Goal: Task Accomplishment & Management: Manage account settings

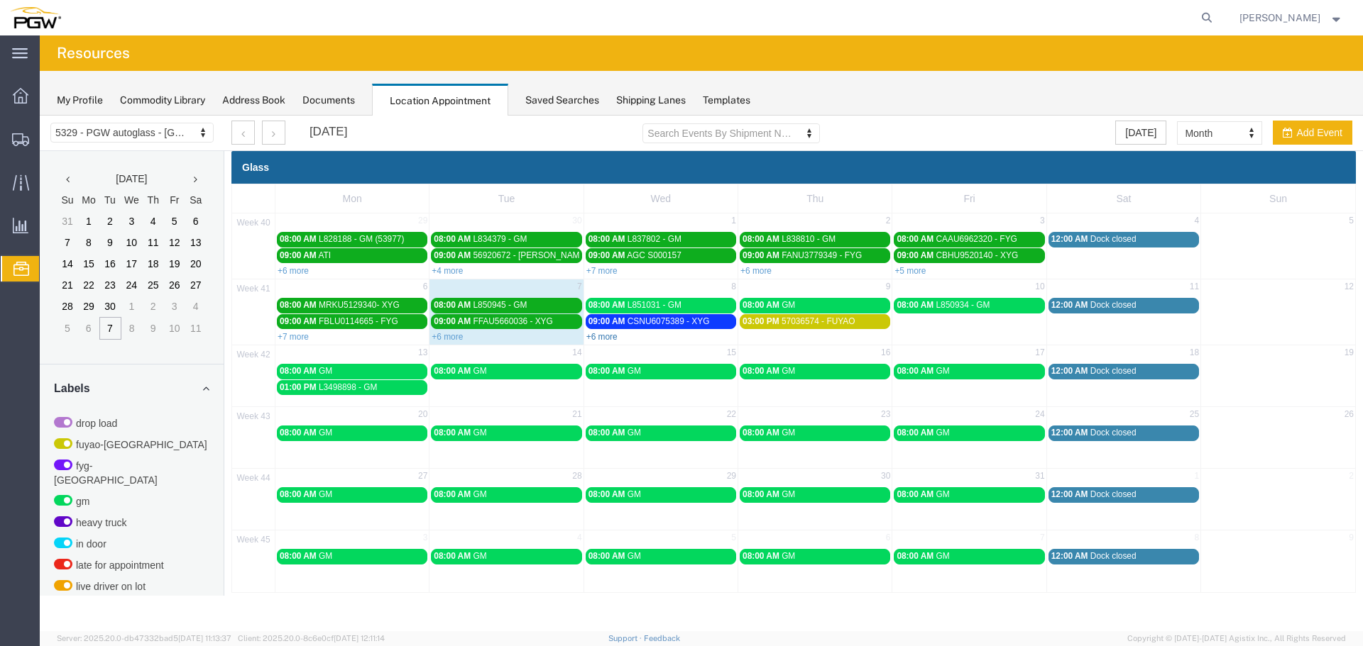
click at [601, 341] on link "+6 more" at bounding box center [601, 337] width 31 height 10
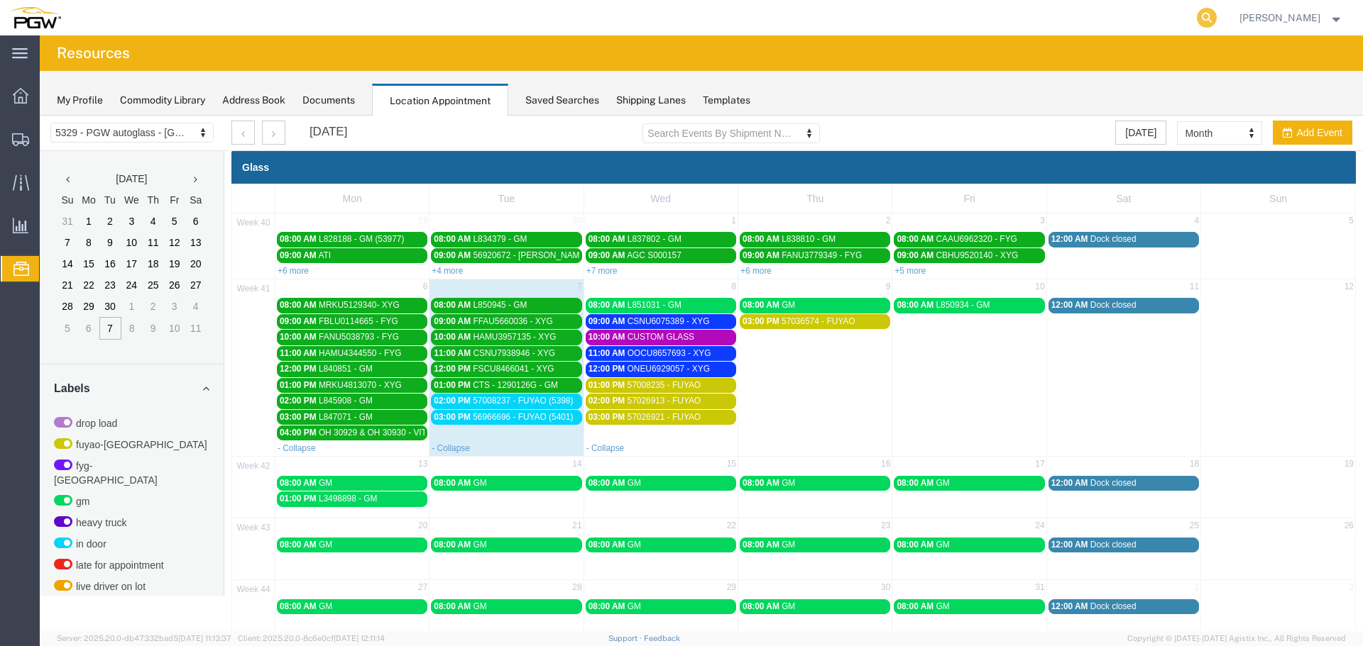
click at [1211, 18] on icon at bounding box center [1206, 18] width 20 height 20
paste input "57011117"
type input "57011117"
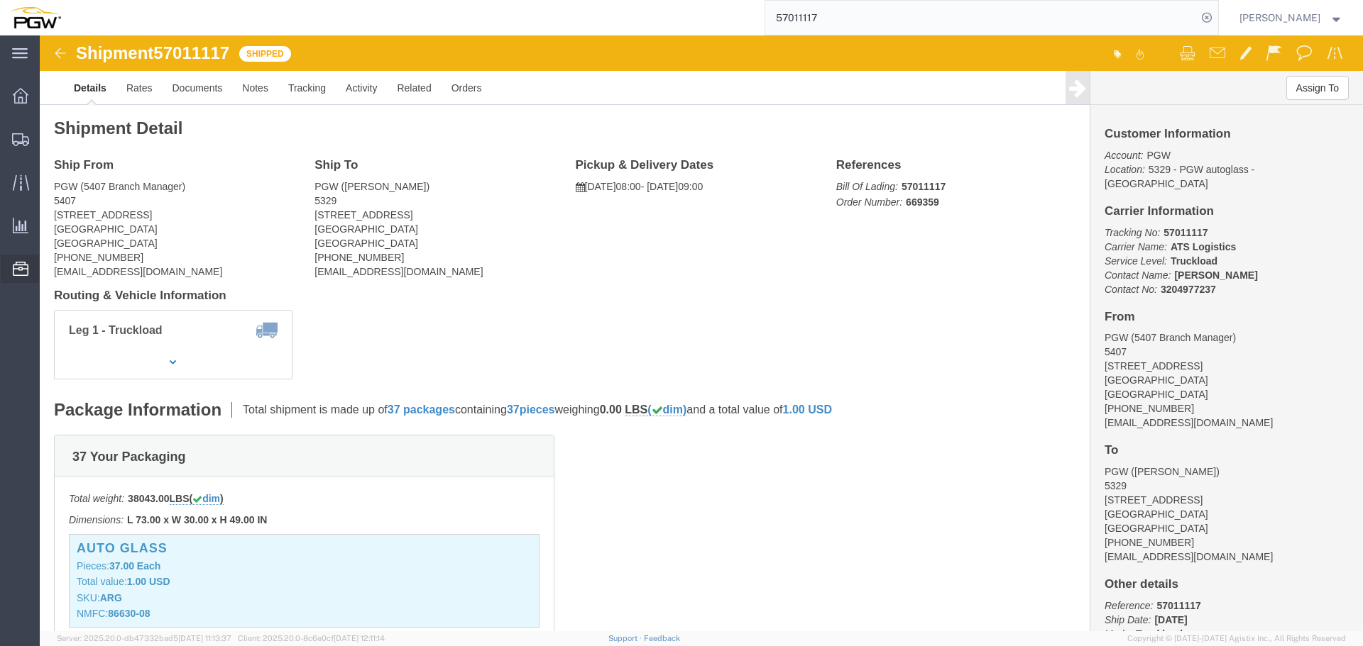
click at [0, 0] on span "Location Appointment" at bounding box center [0, 0] width 0 height 0
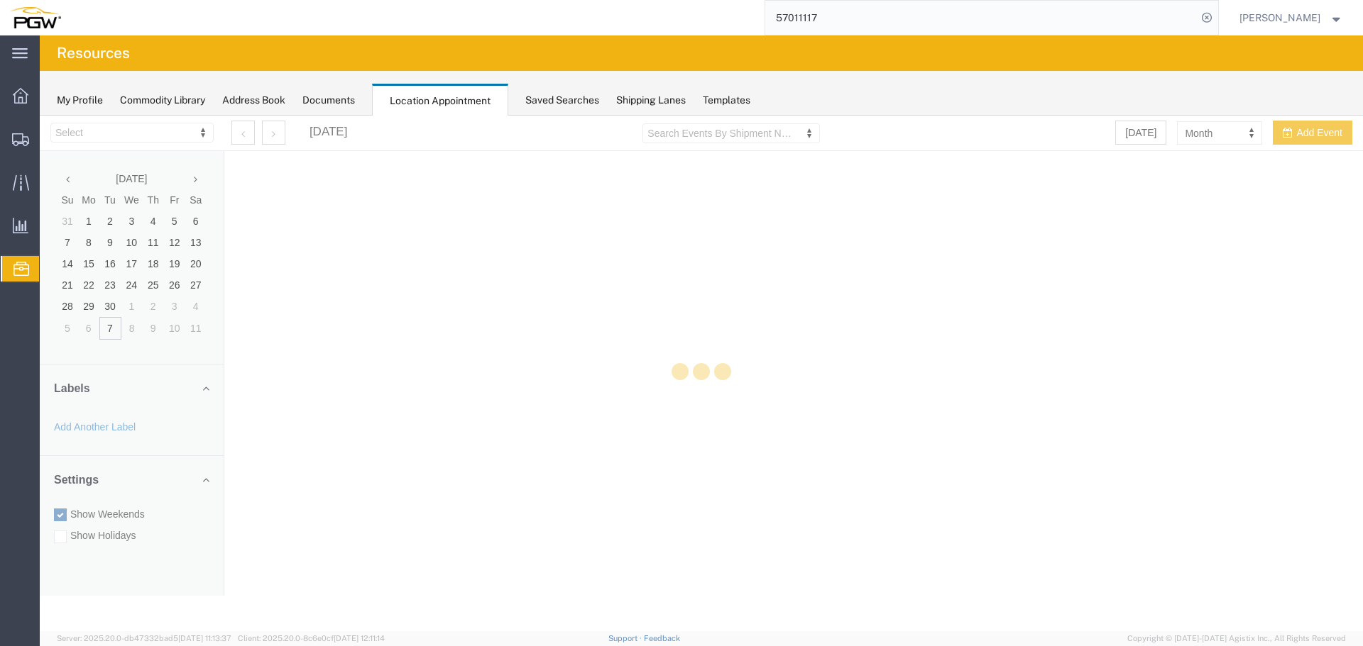
select select "28253"
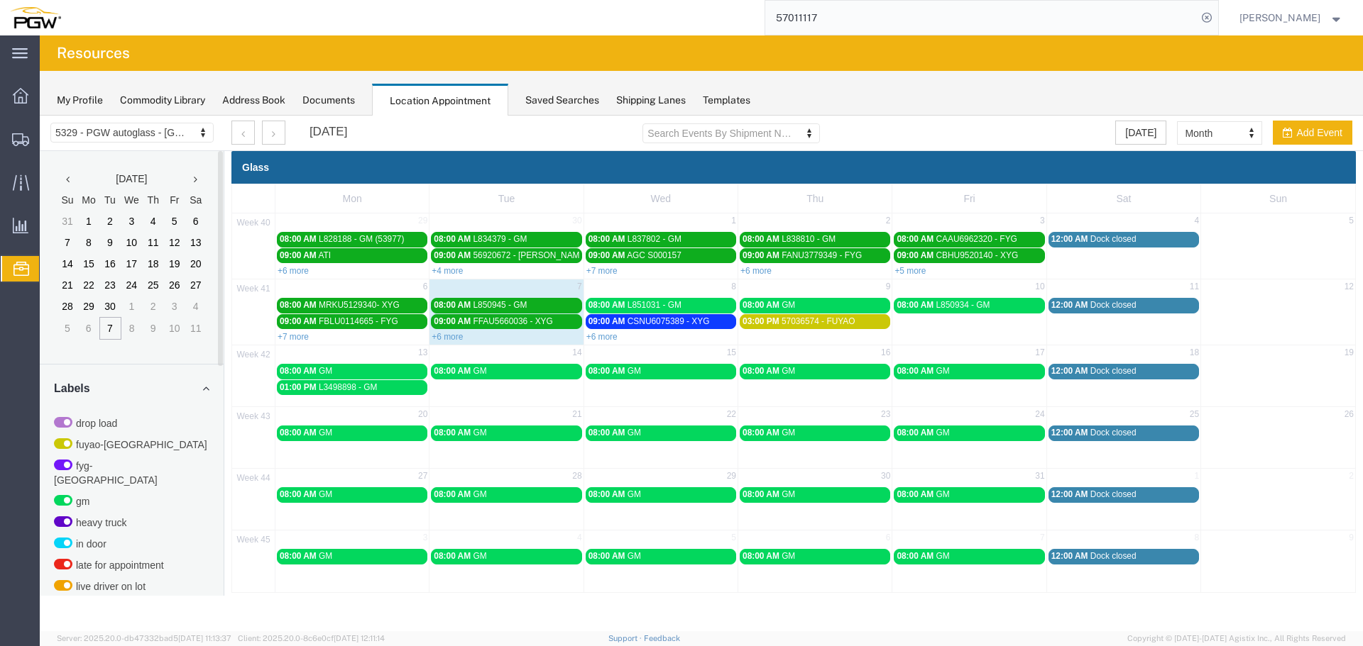
scroll to position [358, 0]
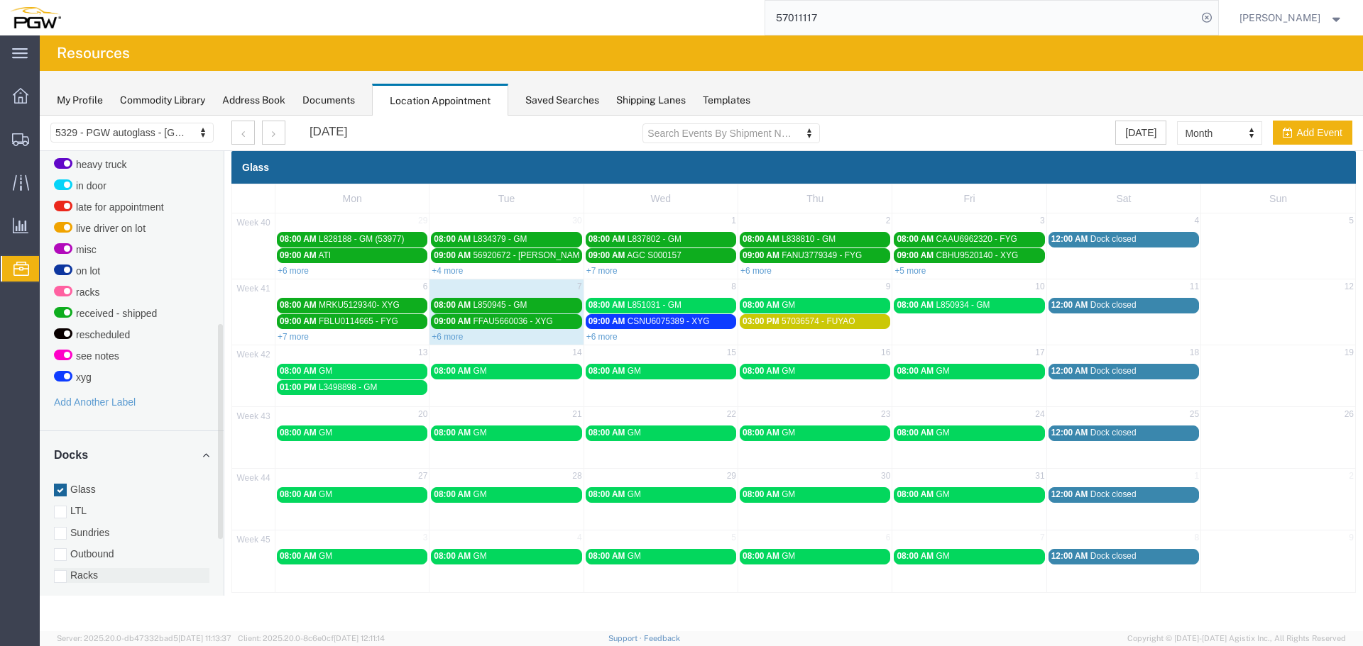
click at [85, 568] on label "Racks" at bounding box center [131, 575] width 155 height 14
click at [40, 116] on input "Racks" at bounding box center [40, 116] width 0 height 0
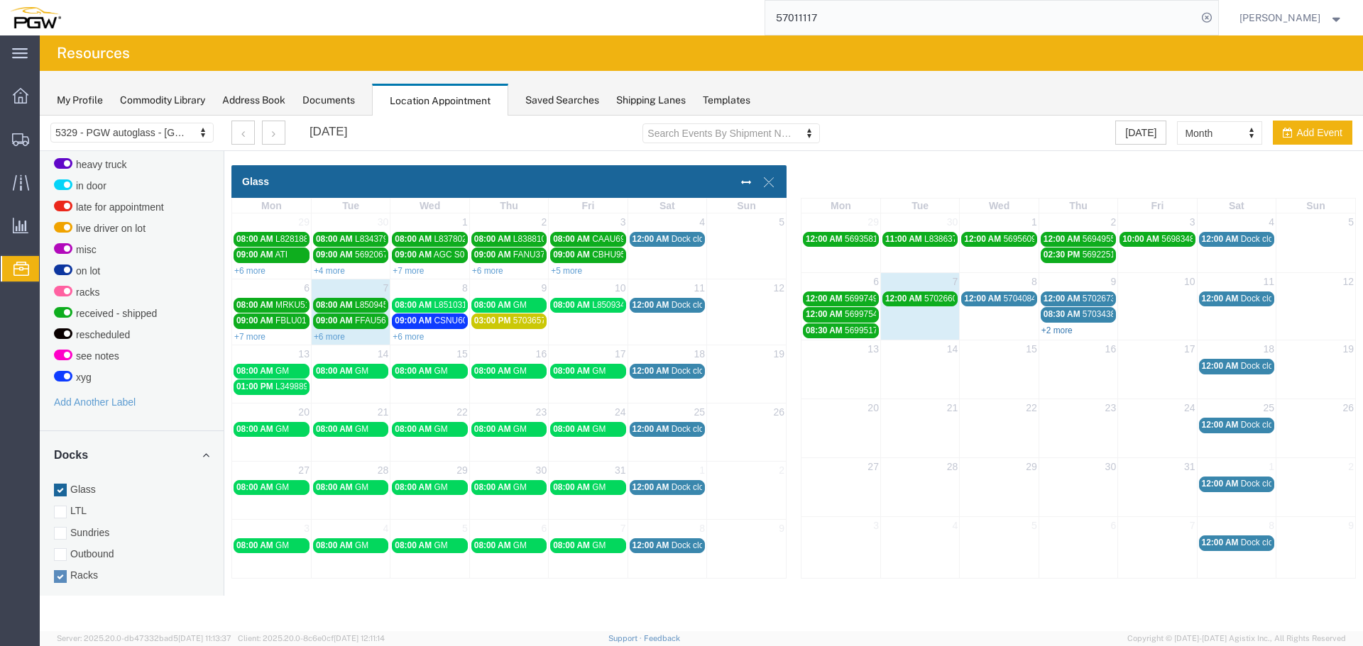
click at [1057, 328] on link "+2 more" at bounding box center [1056, 331] width 31 height 10
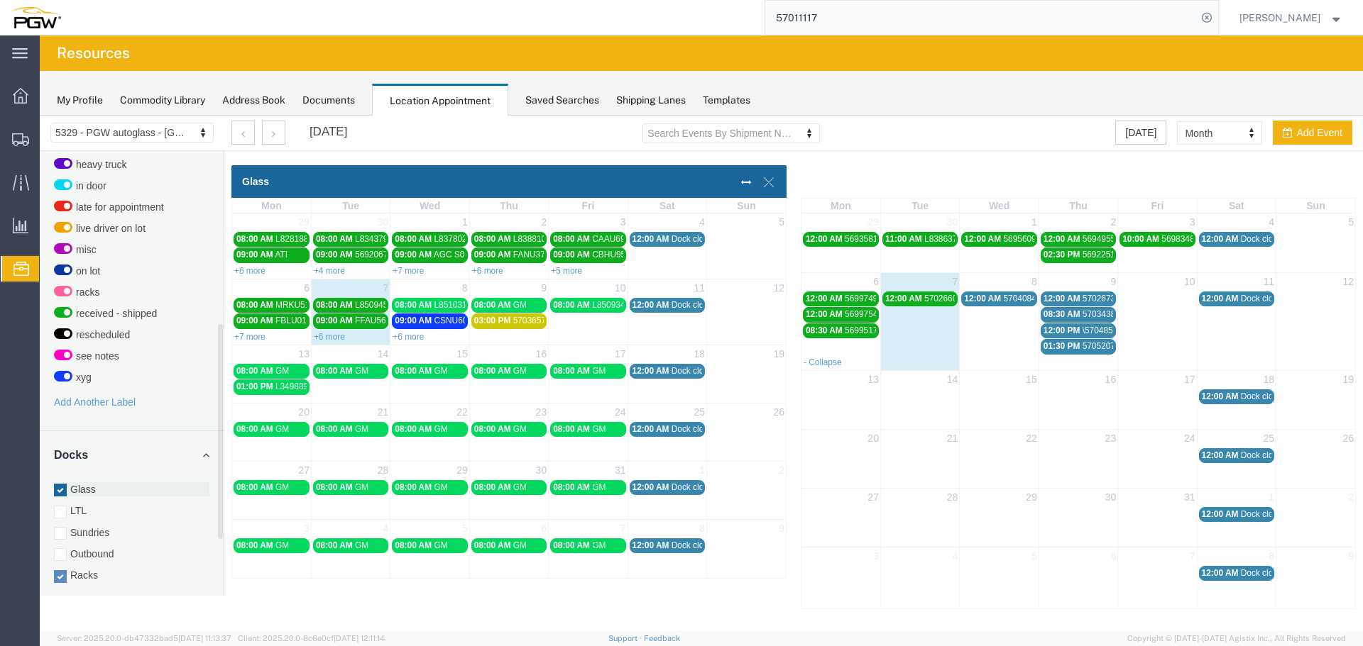
click at [109, 483] on label "Glass" at bounding box center [131, 490] width 155 height 14
click at [40, 116] on input "Glass" at bounding box center [40, 116] width 0 height 0
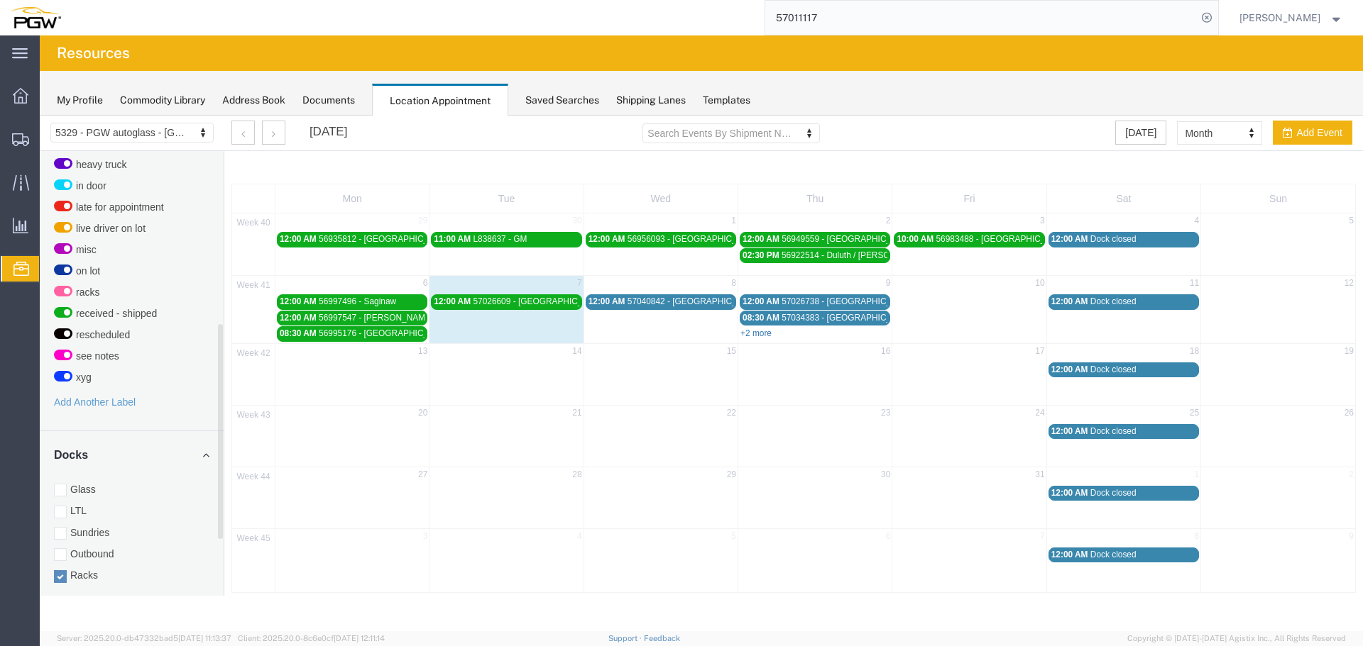
click at [744, 332] on link "+2 more" at bounding box center [755, 334] width 31 height 10
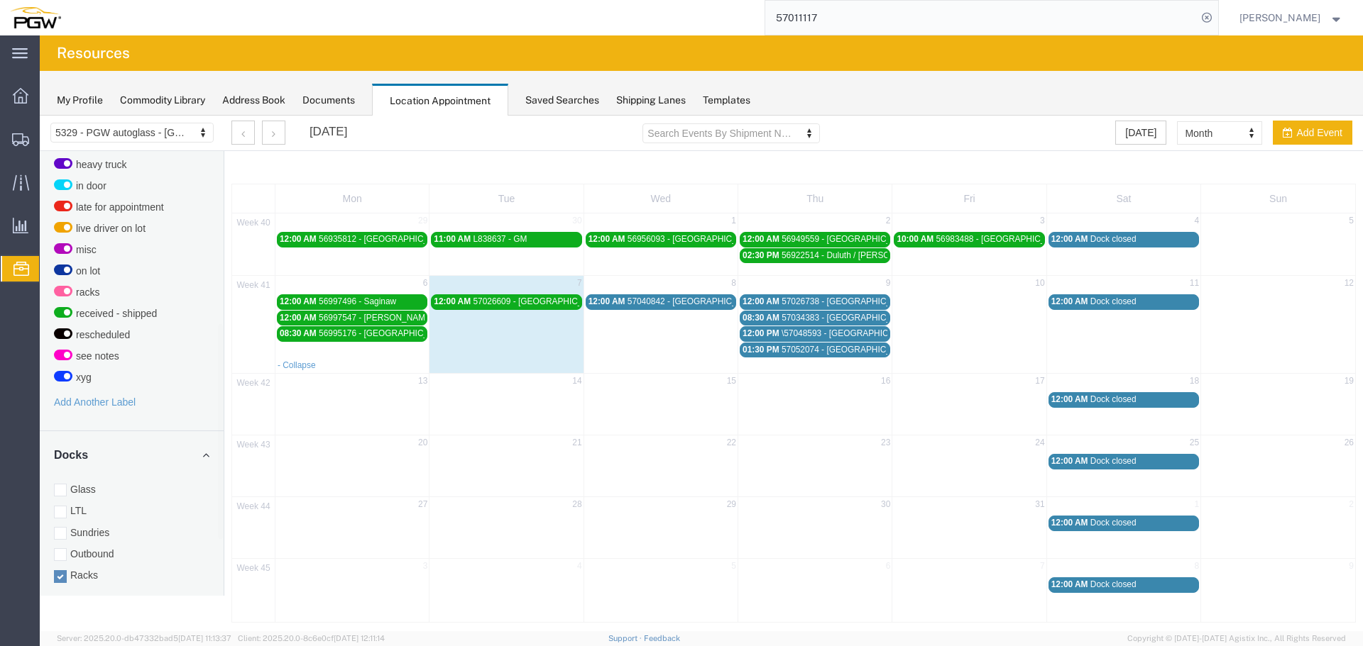
click at [967, 306] on td at bounding box center [969, 325] width 154 height 65
select select "3"
select select
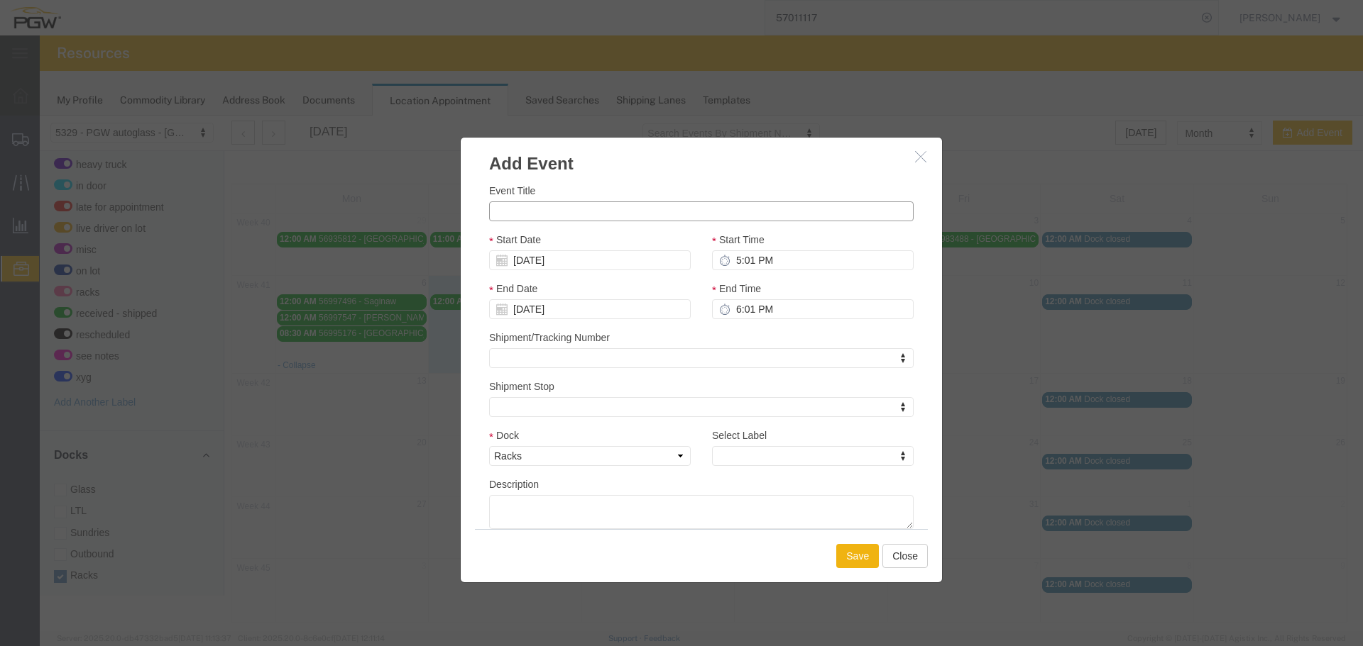
click at [683, 206] on input "Event Title" at bounding box center [701, 212] width 424 height 20
paste input "57011117"
type input "57011117 - GLENDALE RETURN"
click at [729, 258] on input "5:01 PM" at bounding box center [813, 261] width 202 height 20
type input "9:00 AM"
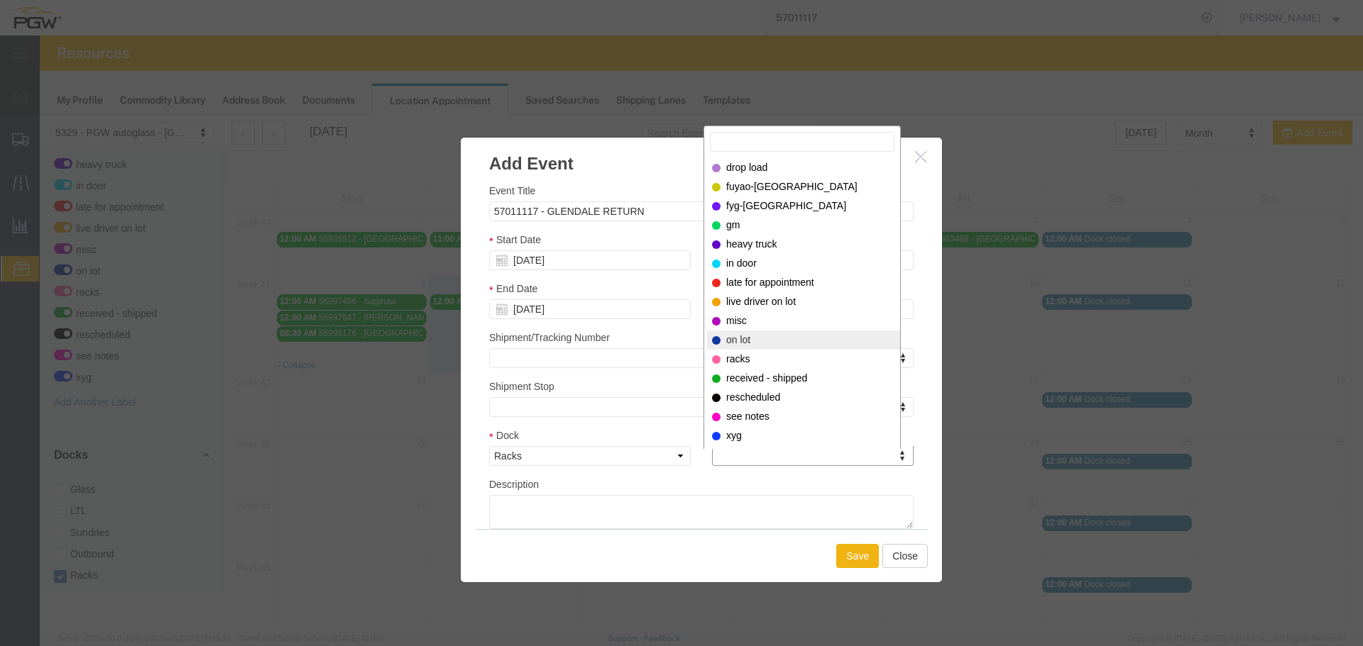
select select "12922"
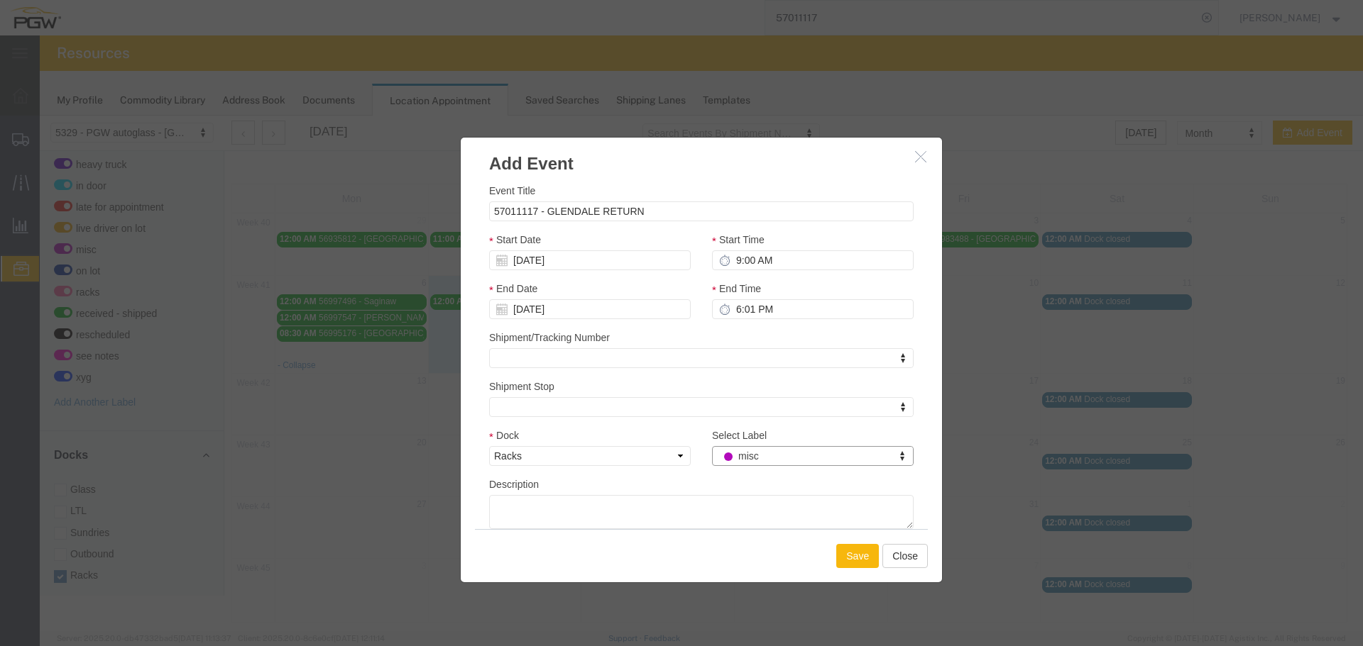
click at [849, 545] on button "Save" at bounding box center [857, 556] width 43 height 24
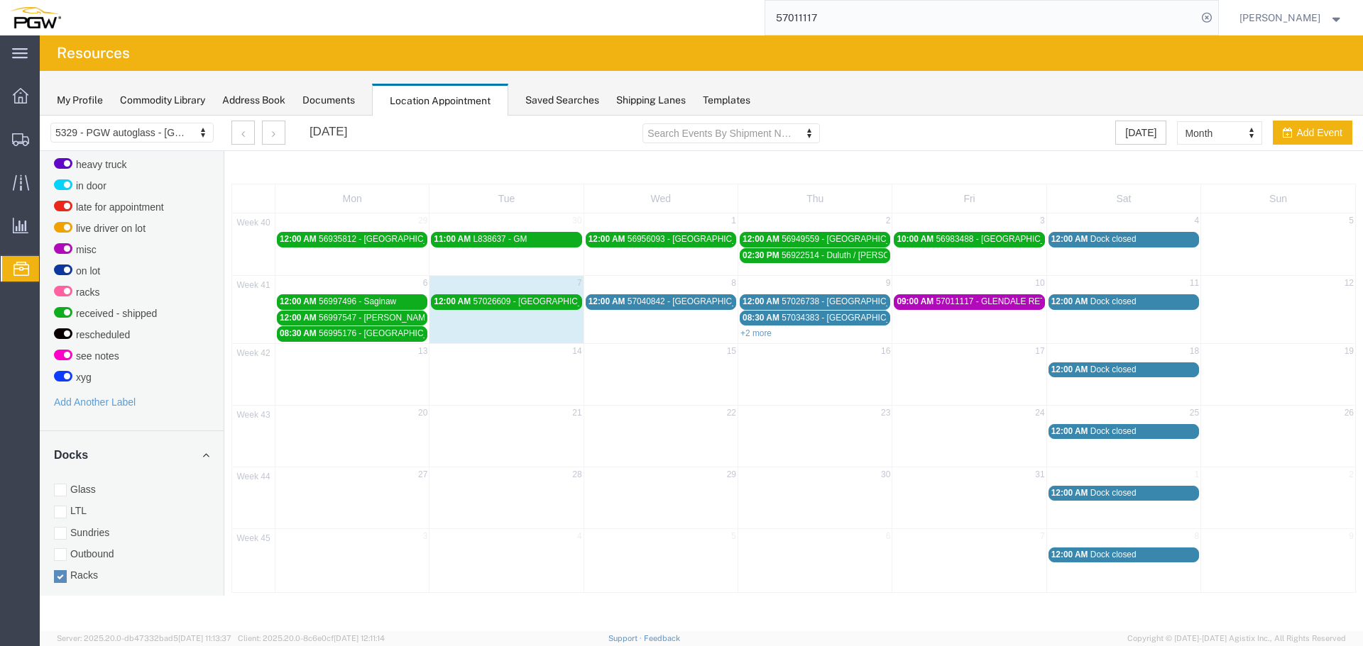
click at [659, 305] on span "57040842 - [GEOGRAPHIC_DATA] / [GEOGRAPHIC_DATA]" at bounding box center [741, 302] width 228 height 10
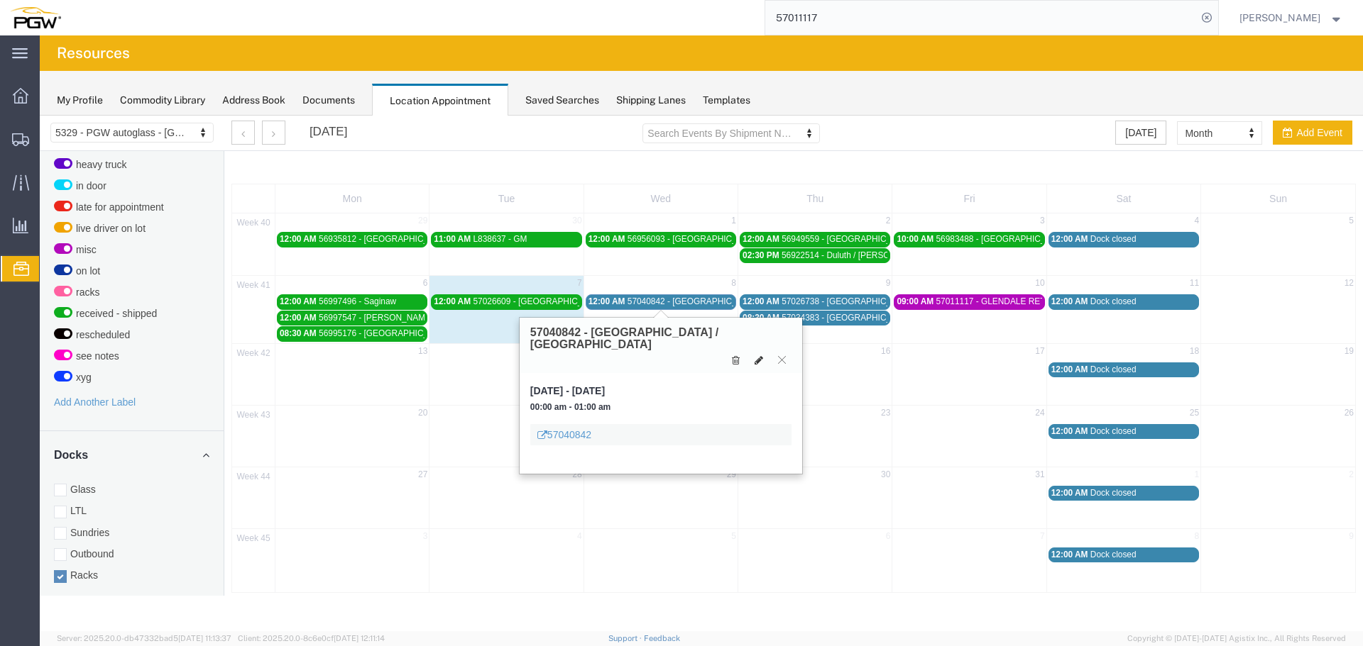
click at [759, 356] on icon at bounding box center [758, 361] width 9 height 10
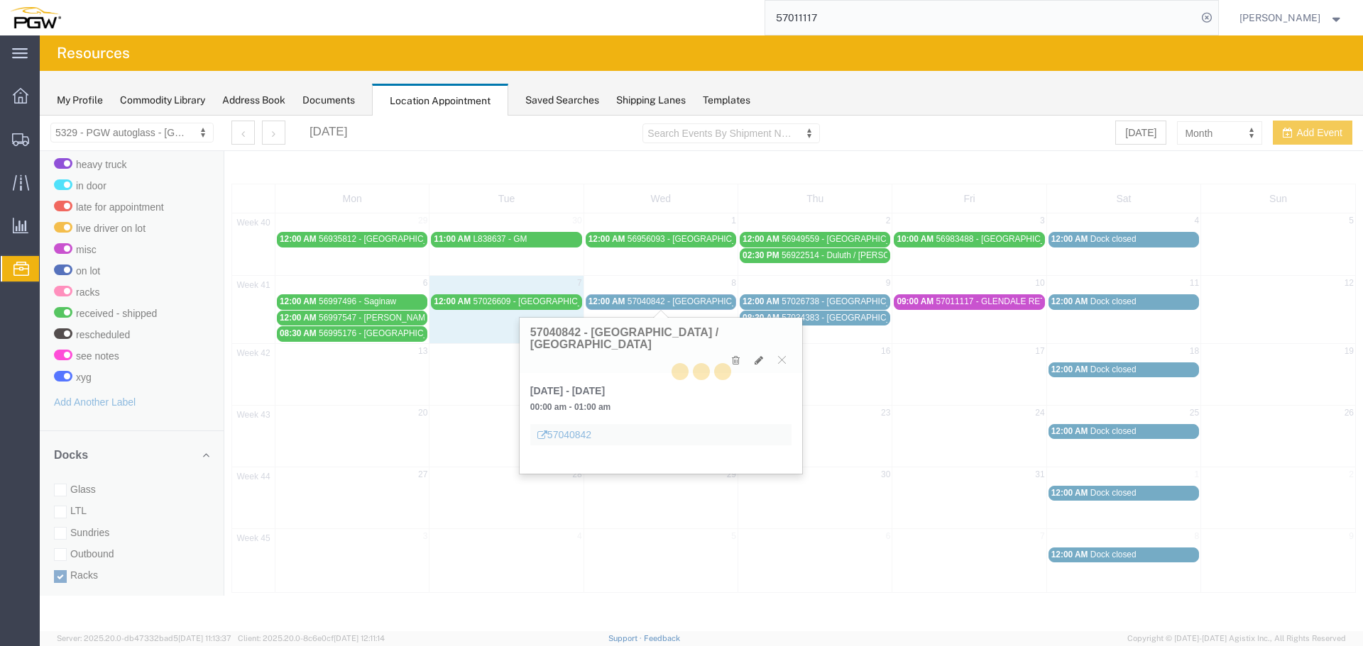
select select "3"
select select
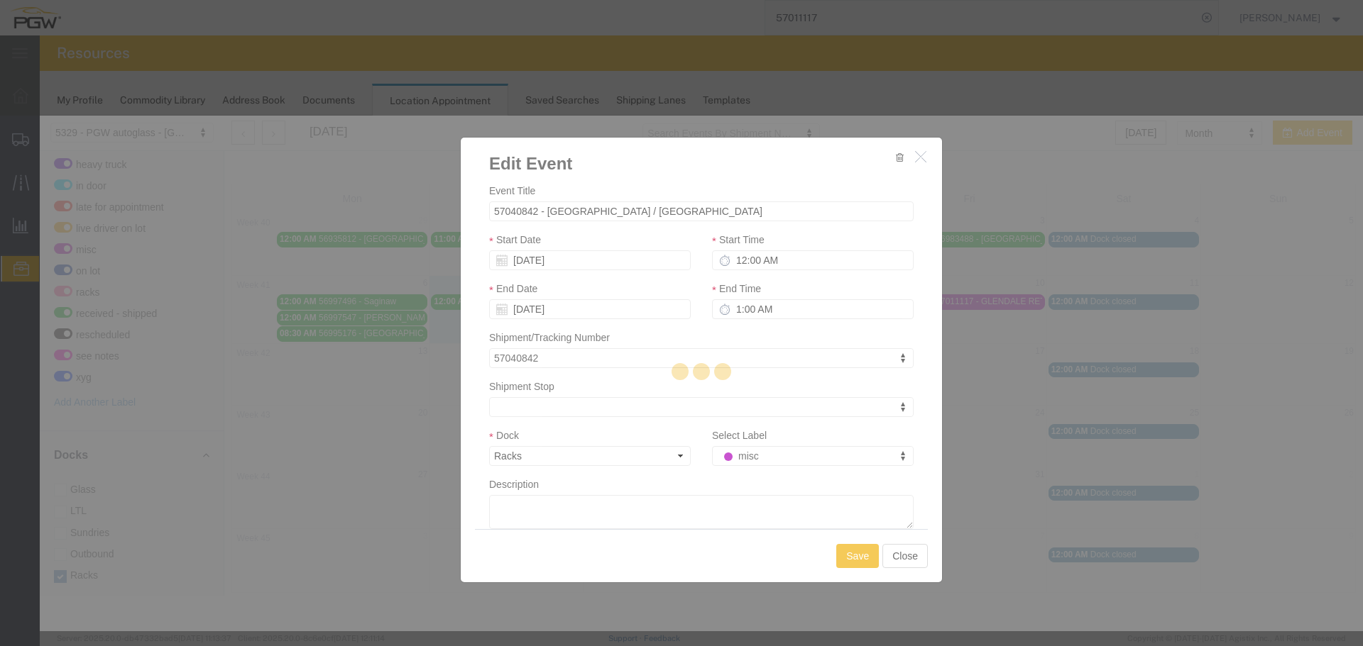
select select
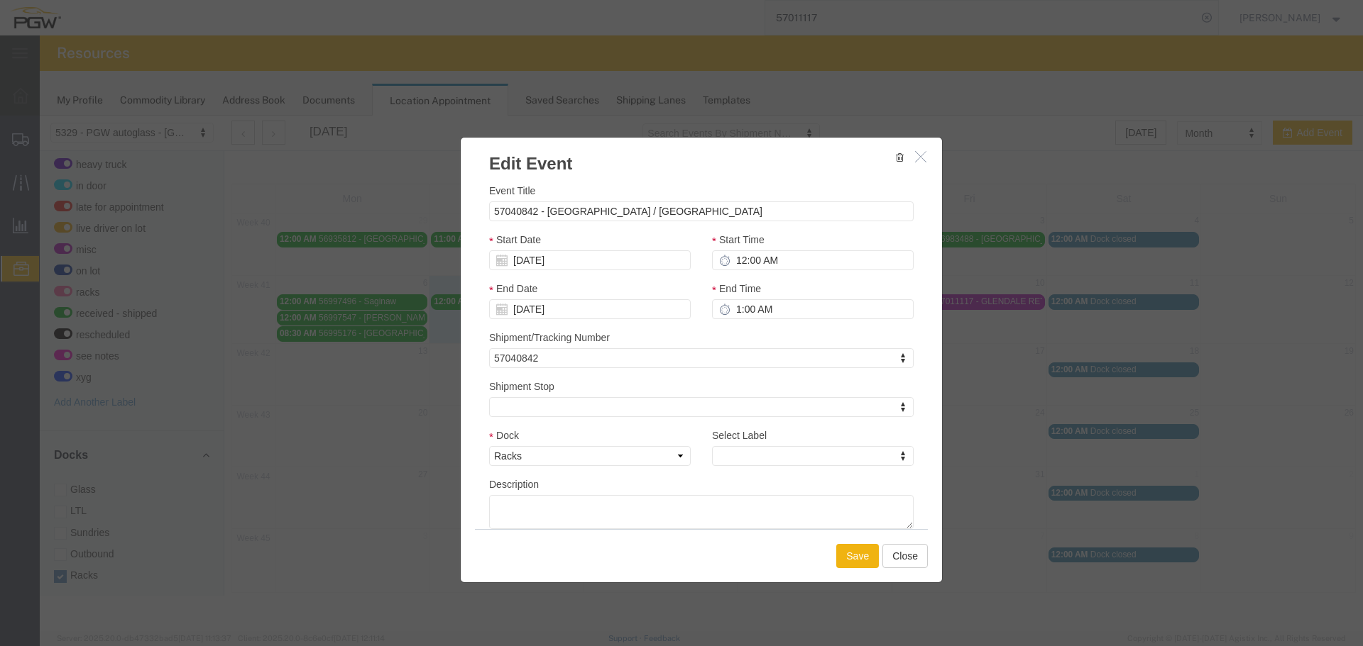
click at [920, 158] on icon "button" at bounding box center [920, 156] width 11 height 12
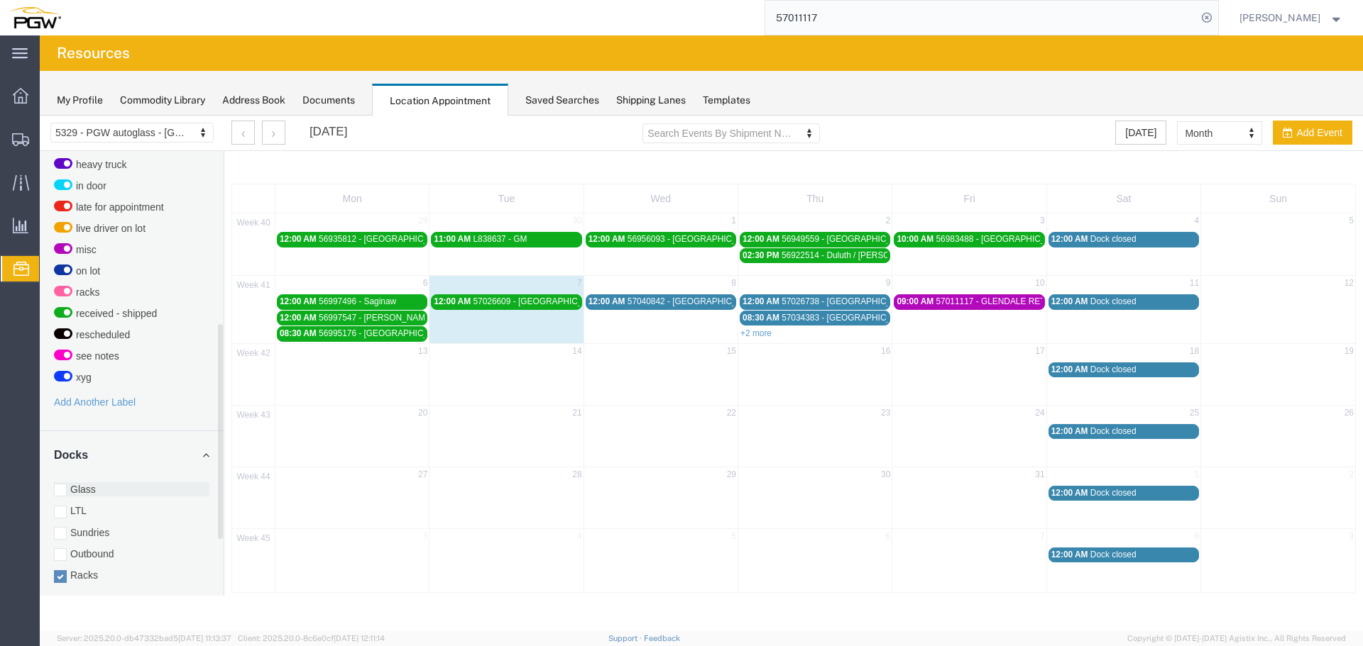
click at [92, 483] on label "Glass" at bounding box center [131, 490] width 155 height 14
click at [40, 116] on input "Glass" at bounding box center [40, 116] width 0 height 0
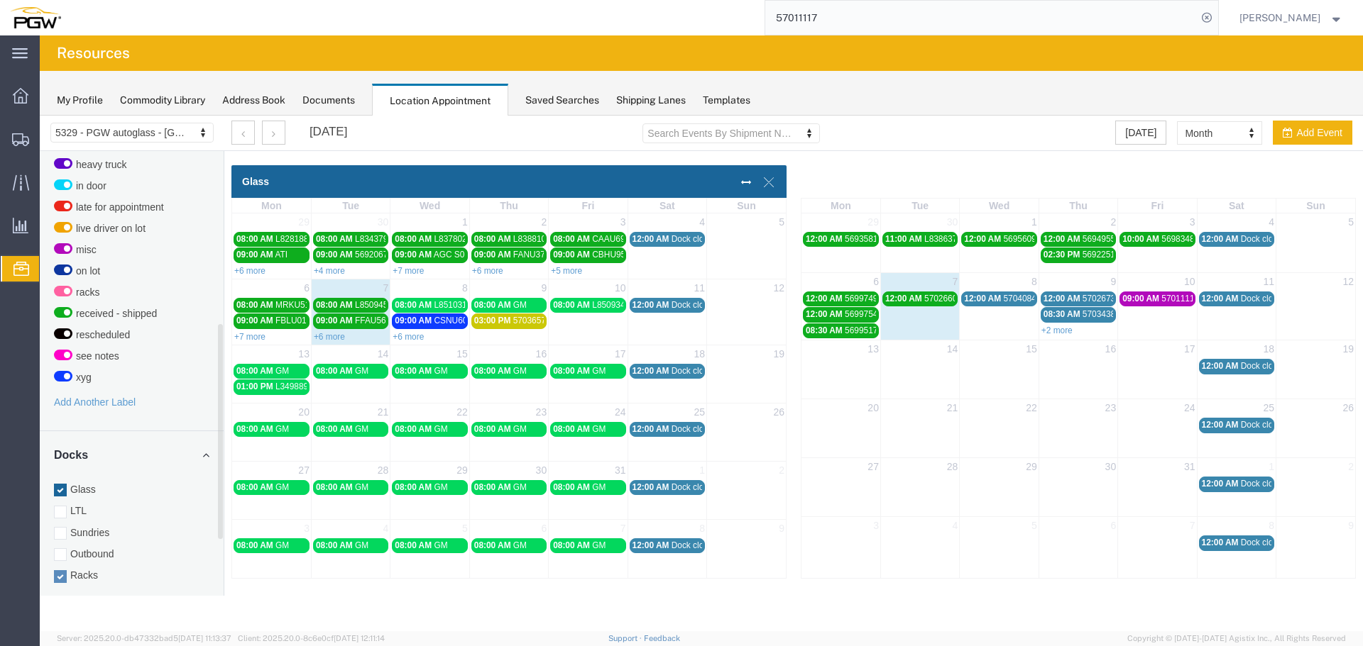
click at [90, 568] on label "Racks" at bounding box center [131, 575] width 155 height 14
click at [40, 116] on input "Racks" at bounding box center [40, 116] width 0 height 0
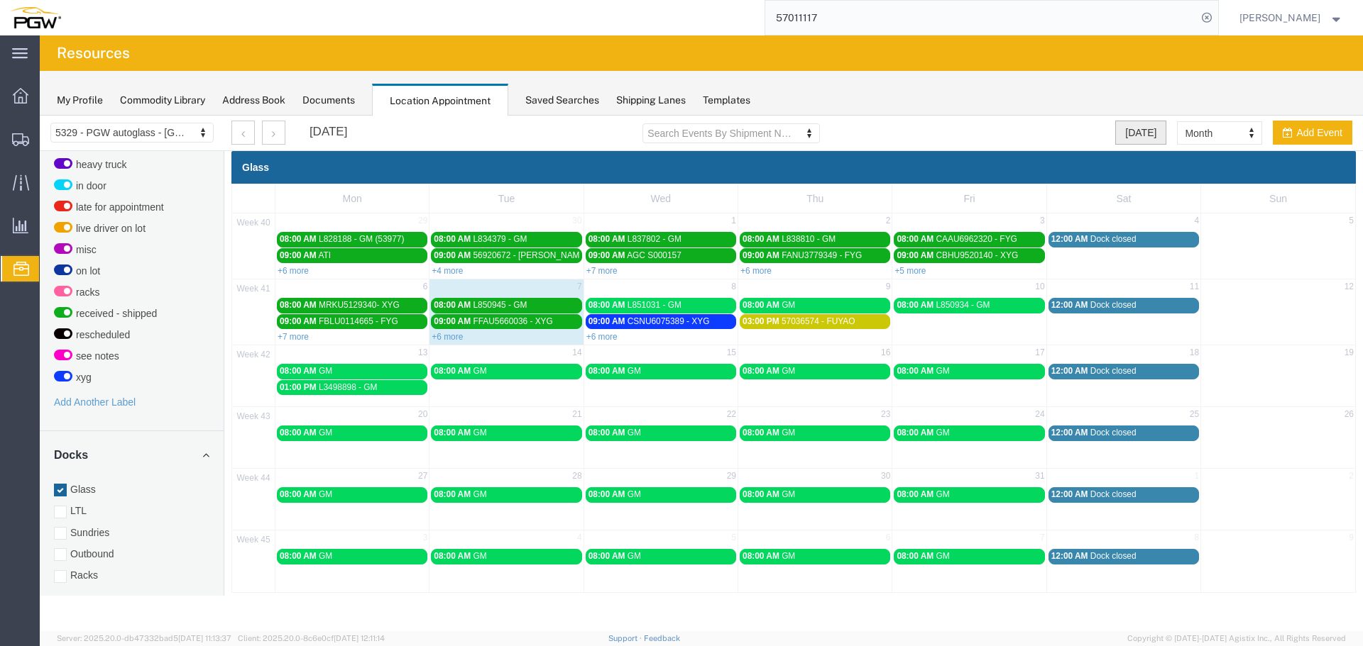
click at [1134, 131] on button "[DATE]" at bounding box center [1140, 133] width 51 height 24
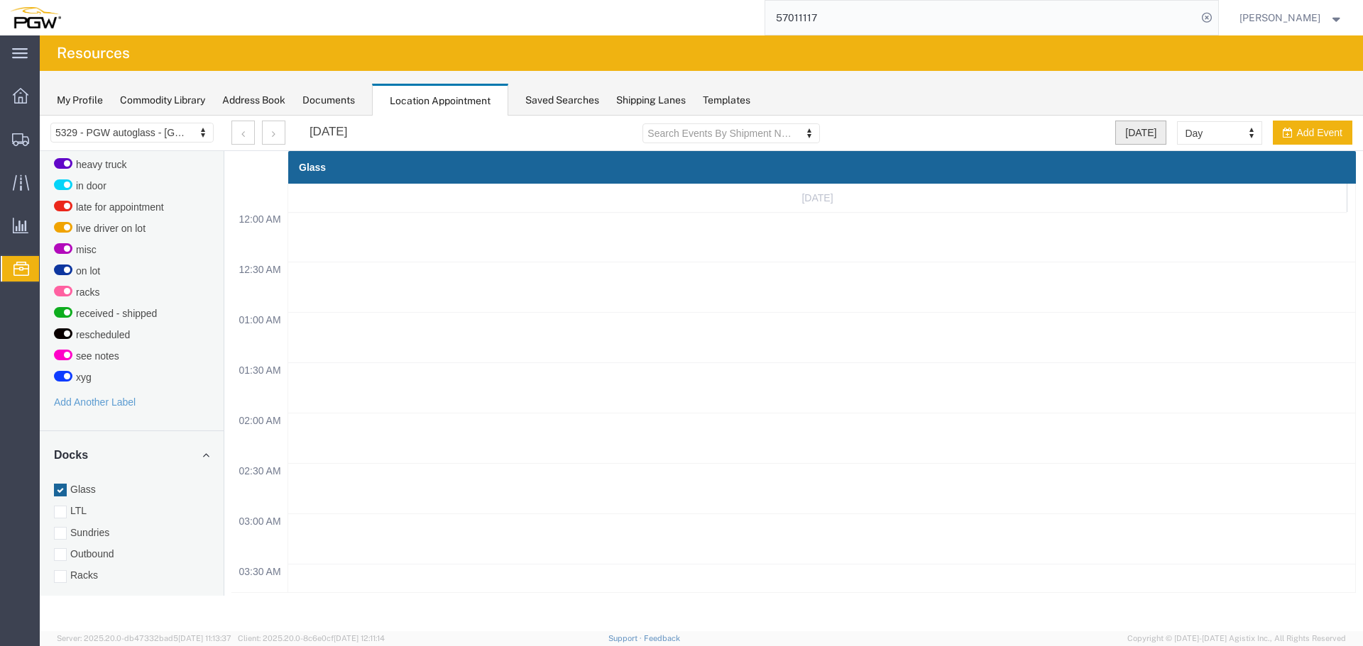
scroll to position [605, 0]
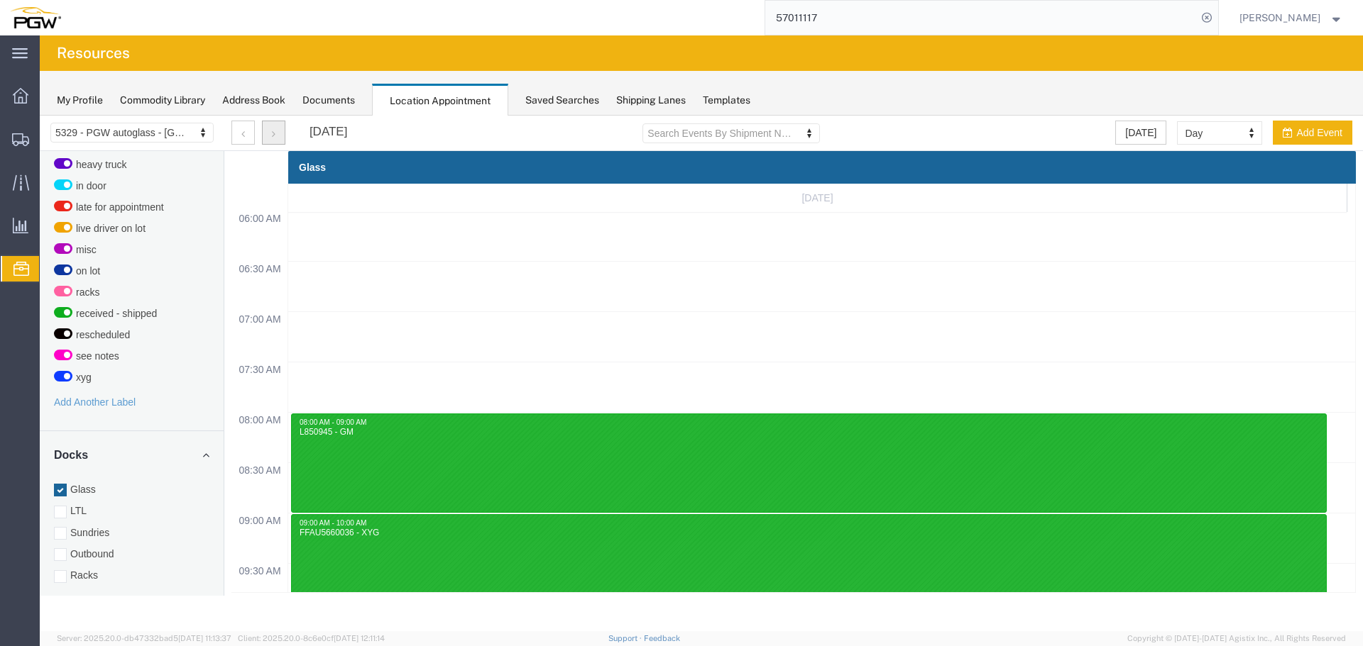
click at [281, 127] on button "button" at bounding box center [273, 133] width 23 height 24
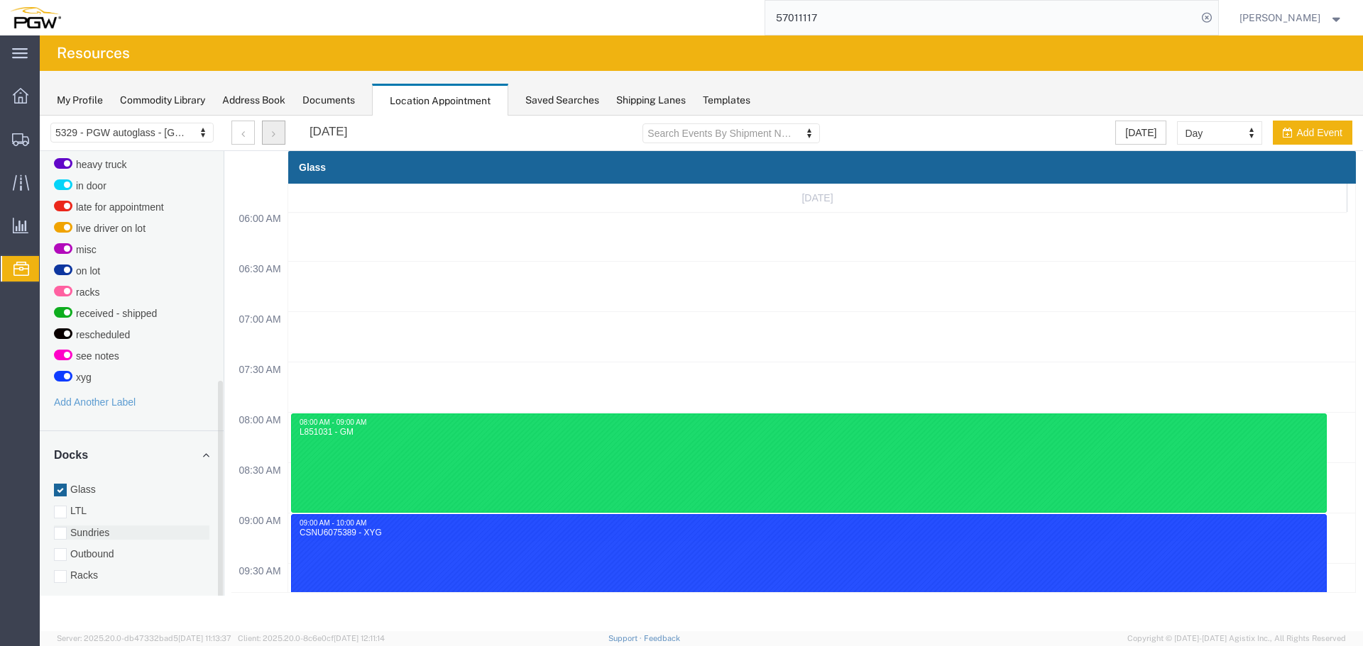
scroll to position [439, 0]
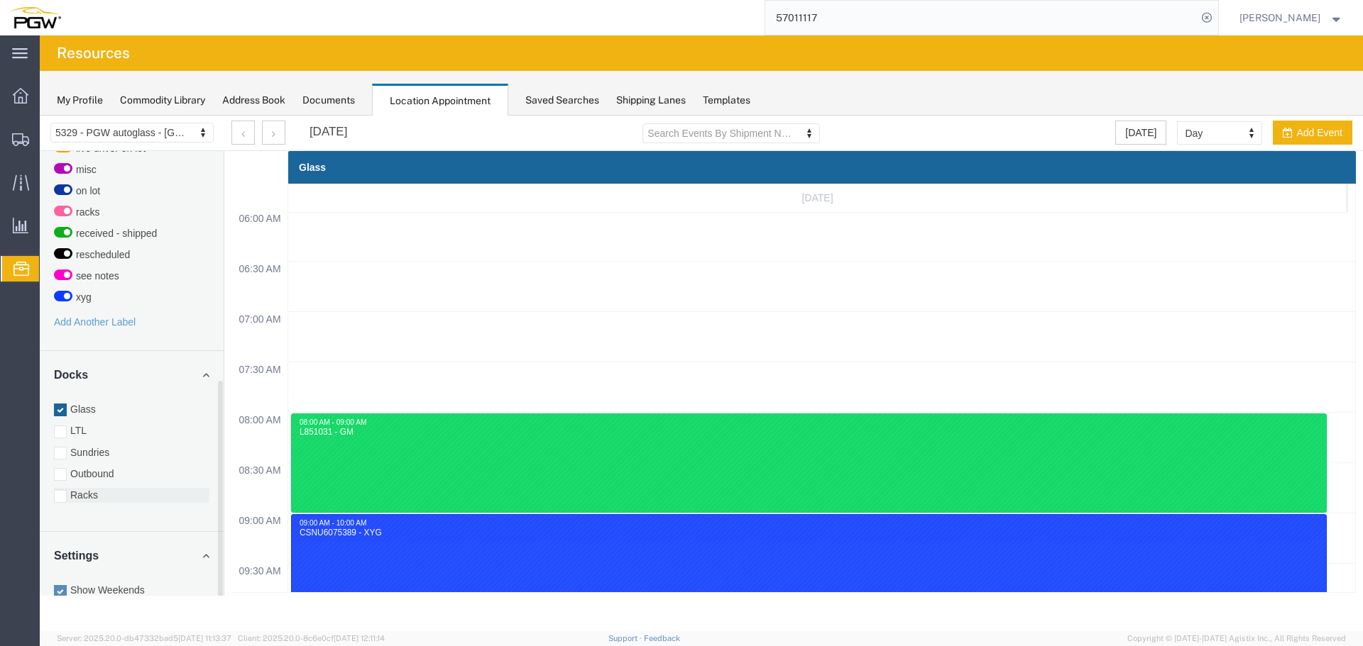
click at [76, 488] on label "Racks" at bounding box center [131, 495] width 155 height 14
click at [40, 116] on input "Racks" at bounding box center [40, 116] width 0 height 0
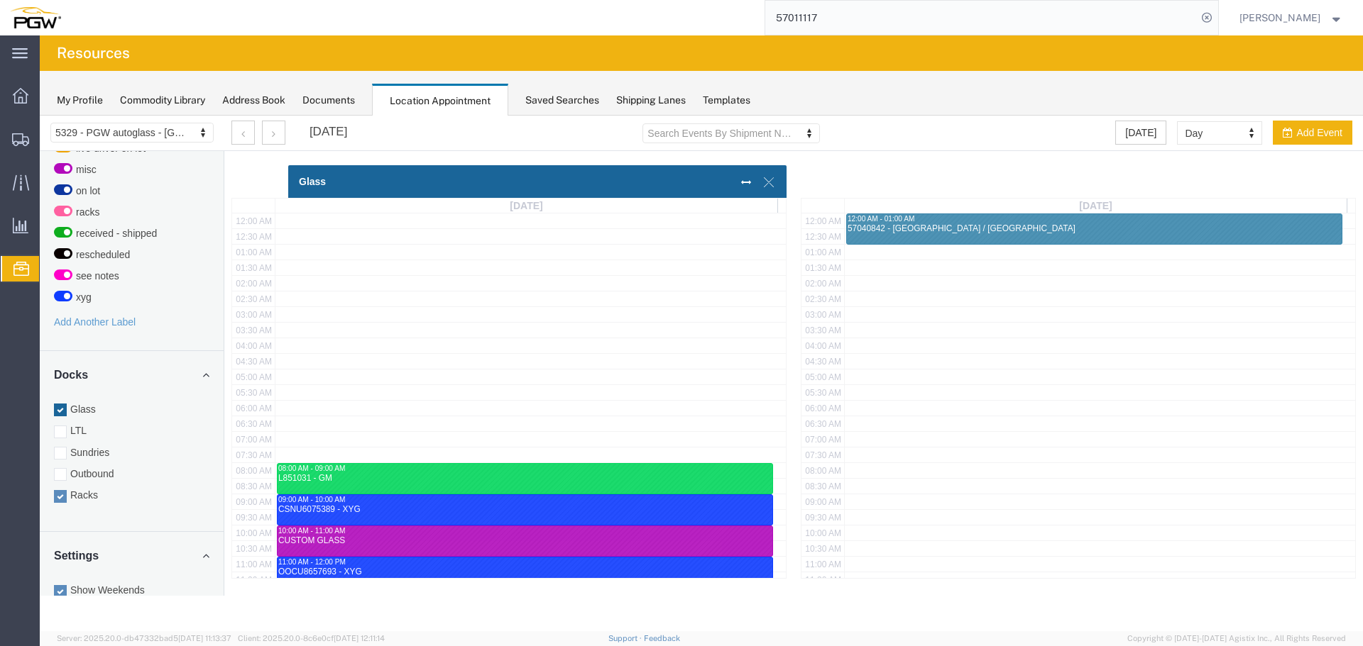
scroll to position [356, 0]
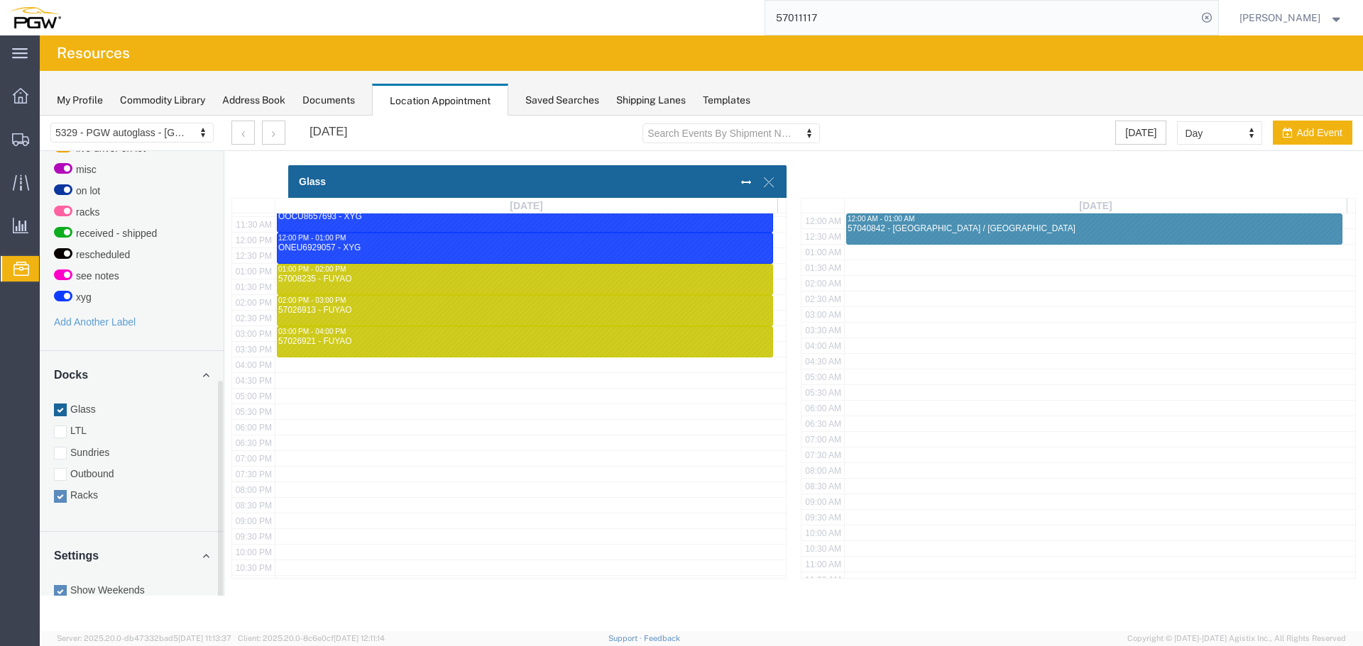
click at [80, 402] on label "Glass" at bounding box center [131, 409] width 155 height 14
click at [40, 116] on input "Glass" at bounding box center [40, 116] width 0 height 0
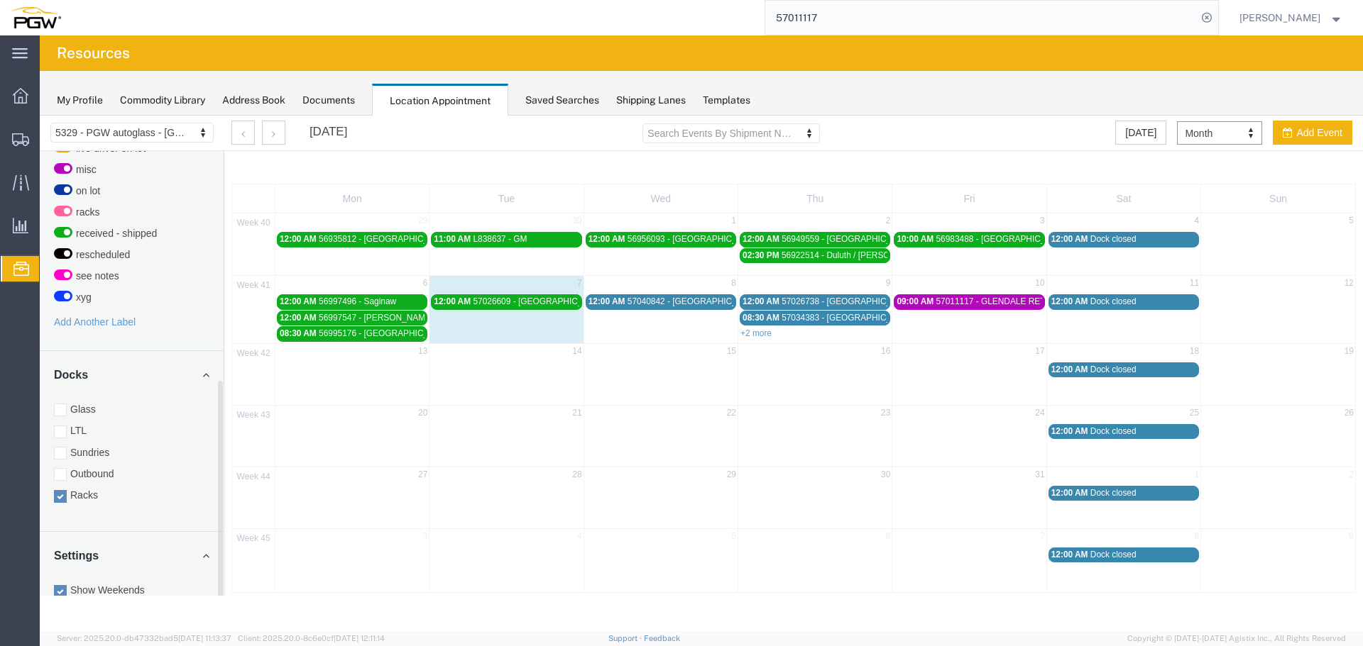
drag, startPoint x: 120, startPoint y: 394, endPoint x: 236, endPoint y: 360, distance: 121.3
click at [120, 402] on label "Glass" at bounding box center [131, 409] width 155 height 14
click at [40, 116] on input "Glass" at bounding box center [40, 116] width 0 height 0
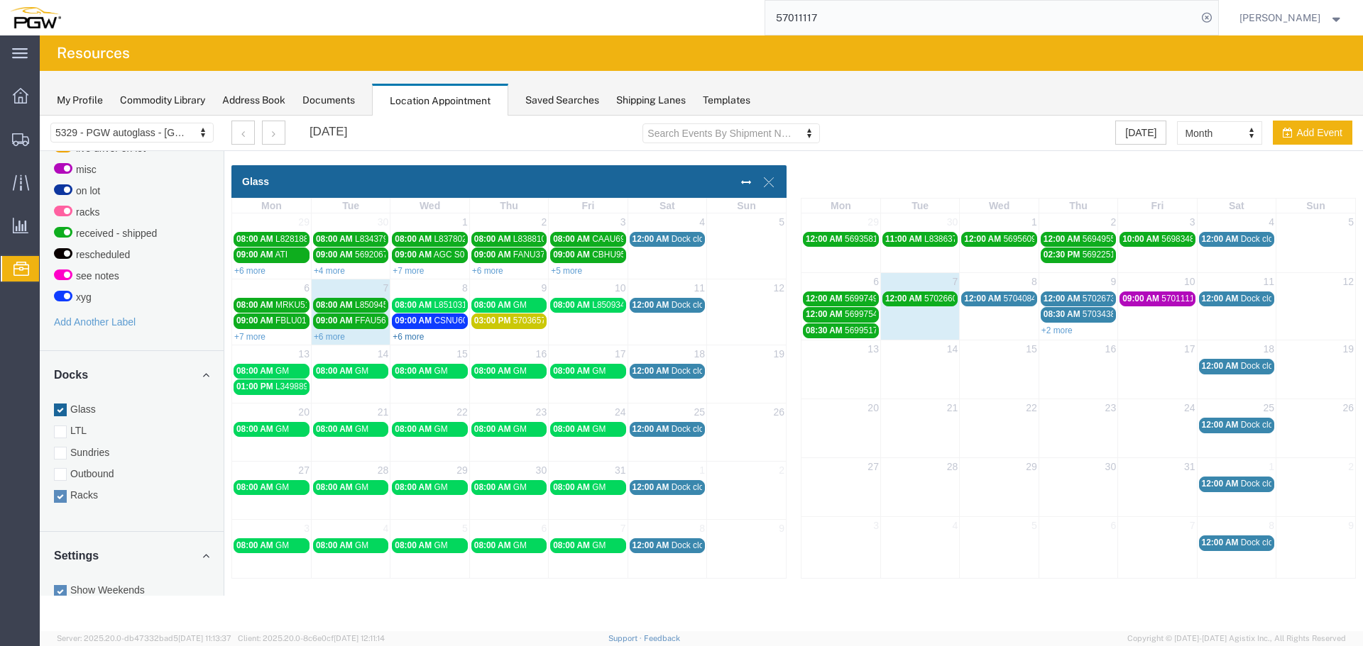
click at [414, 339] on link "+6 more" at bounding box center [407, 337] width 31 height 10
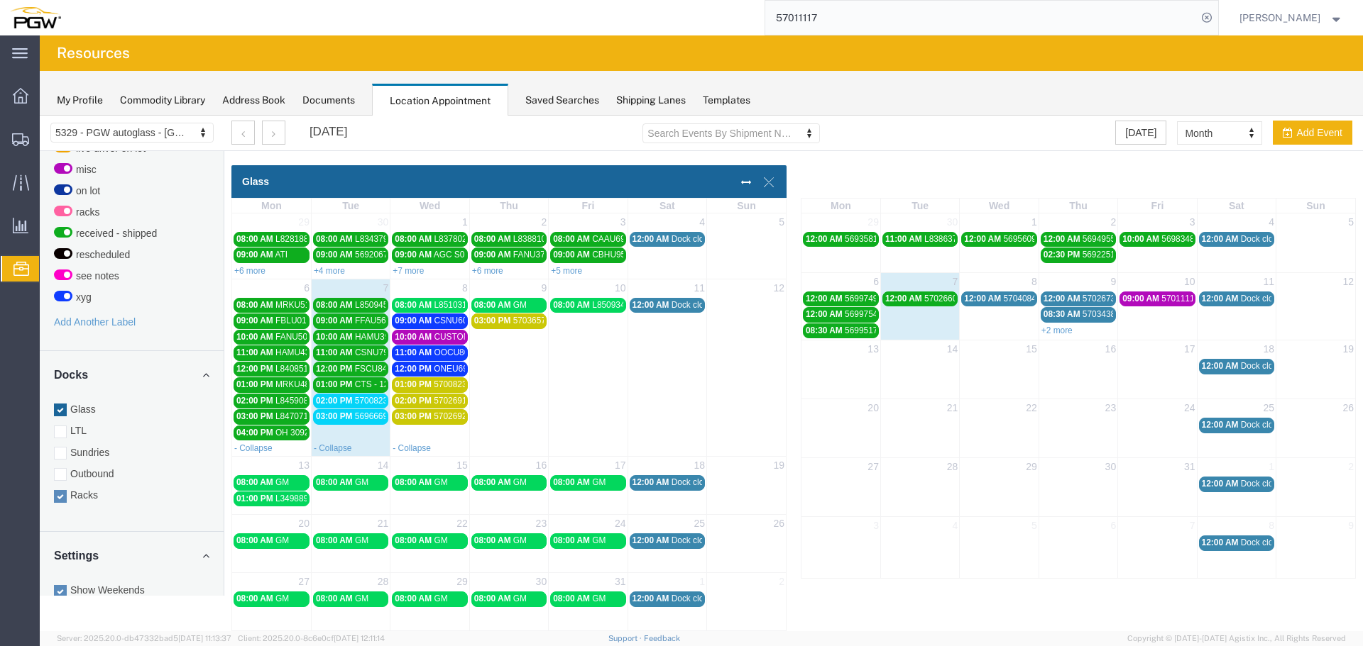
click at [362, 417] on span "56966696 - FUYAO (5401)" at bounding box center [405, 417] width 100 height 10
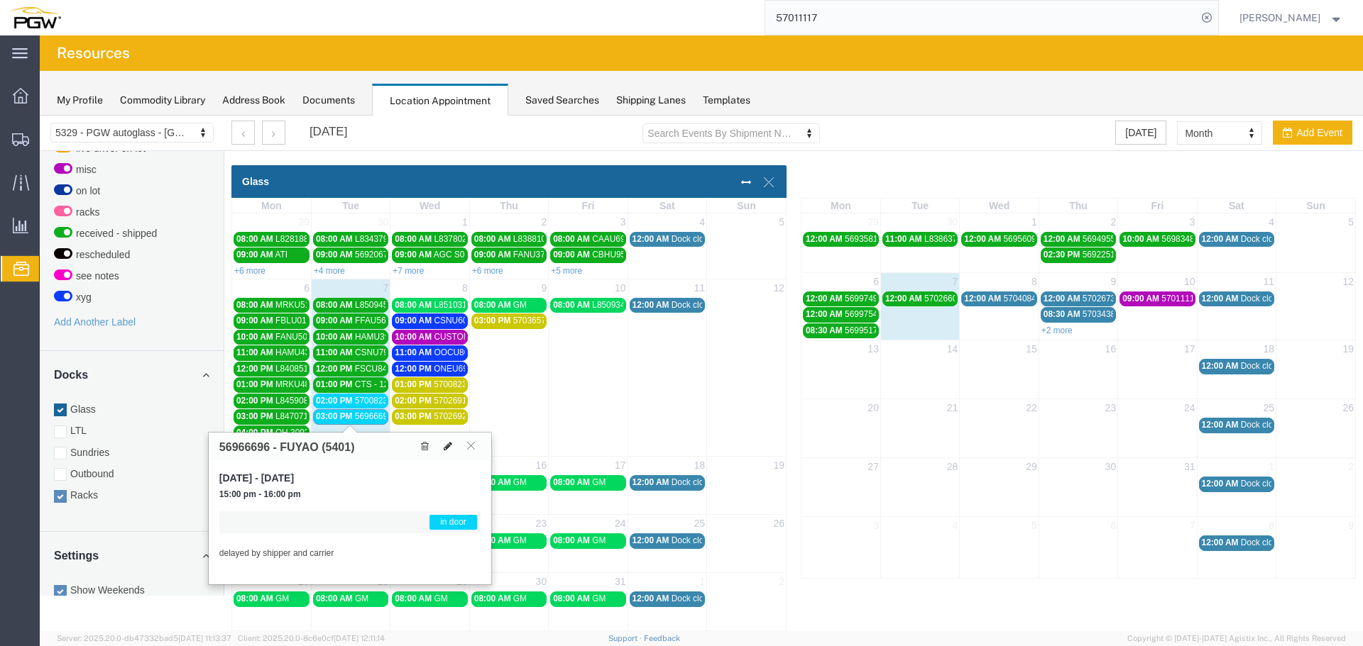
click at [446, 447] on icon at bounding box center [448, 446] width 9 height 10
select select "1"
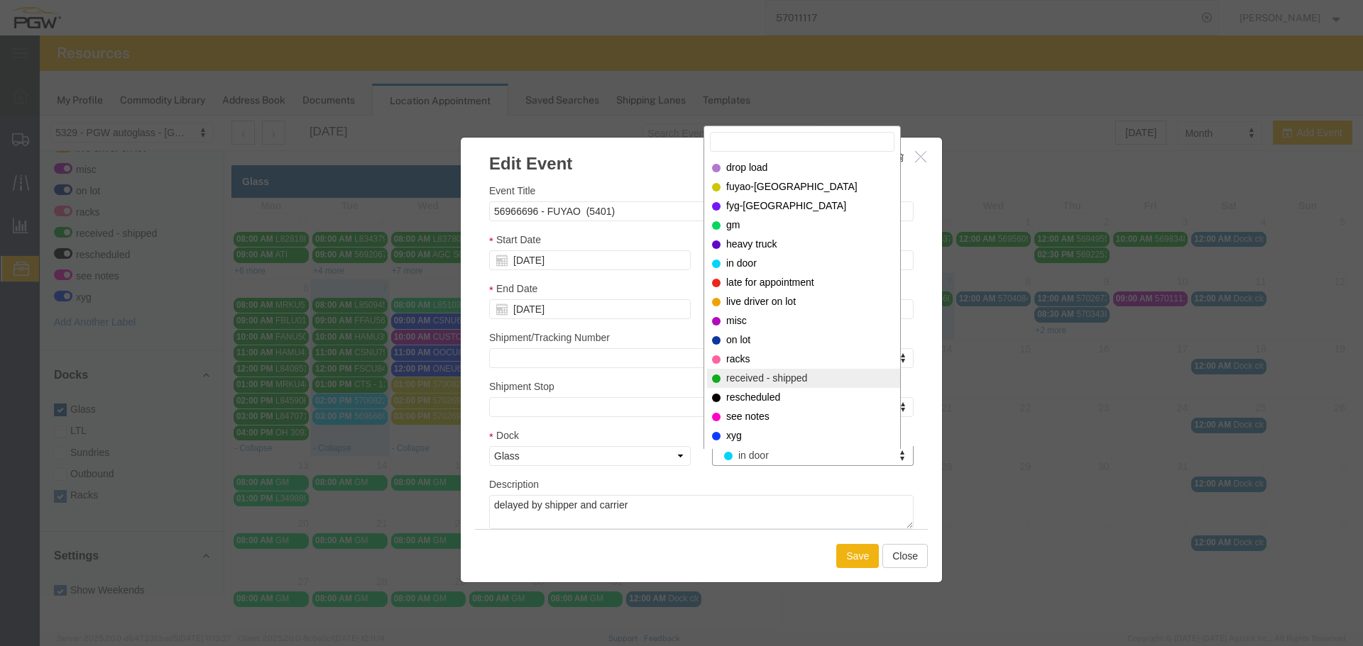
select select "200"
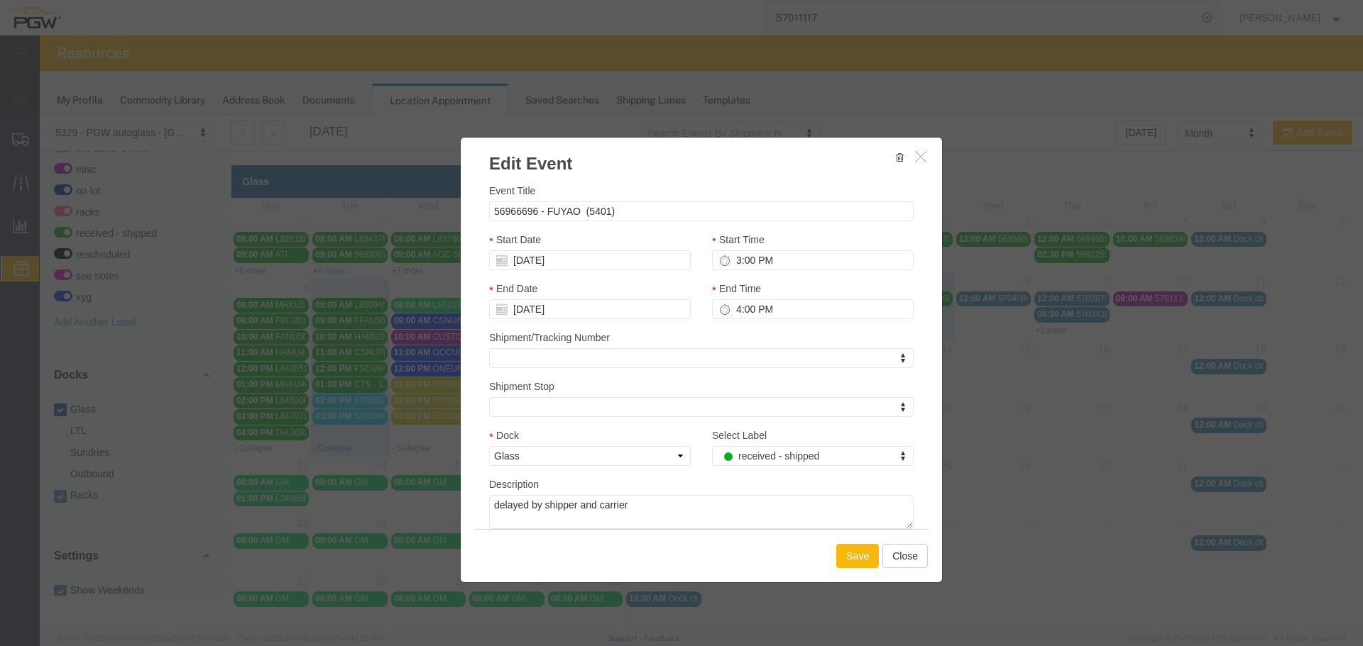
drag, startPoint x: 847, startPoint y: 532, endPoint x: 847, endPoint y: 549, distance: 17.0
click at [847, 533] on div "Save Close" at bounding box center [701, 555] width 453 height 53
click at [847, 552] on button "Save" at bounding box center [857, 556] width 43 height 24
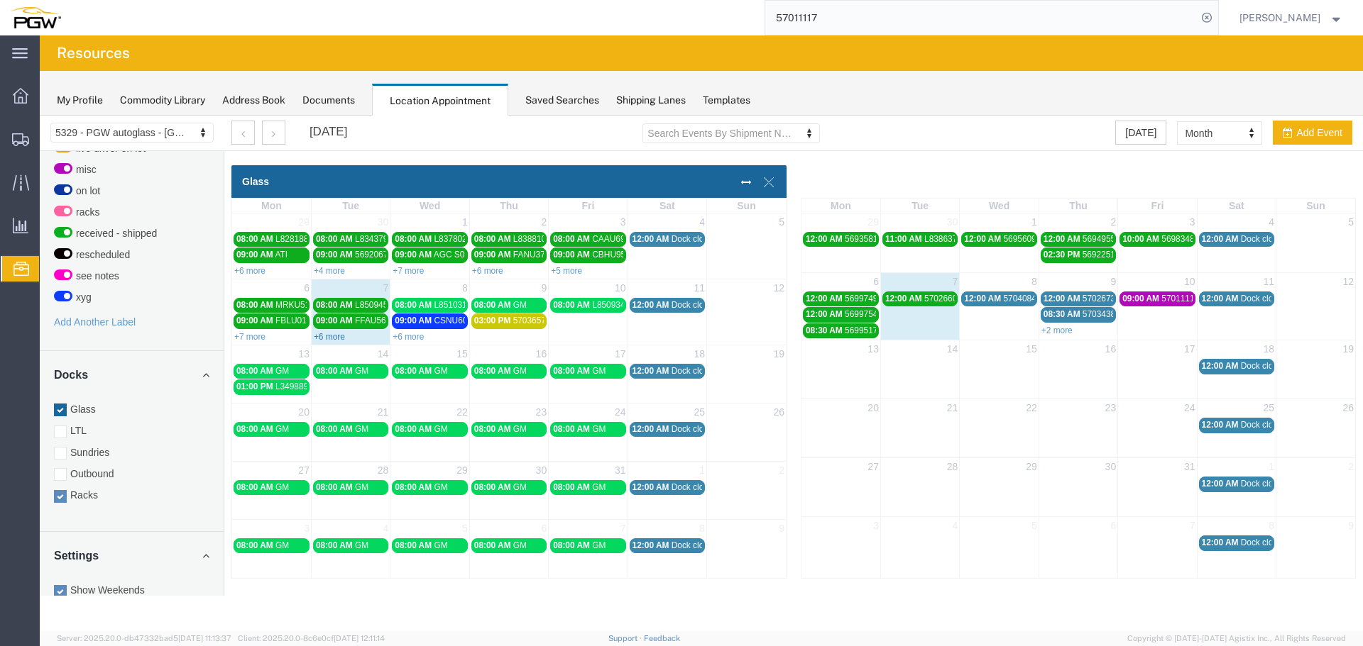
click at [326, 336] on link "+6 more" at bounding box center [329, 337] width 31 height 10
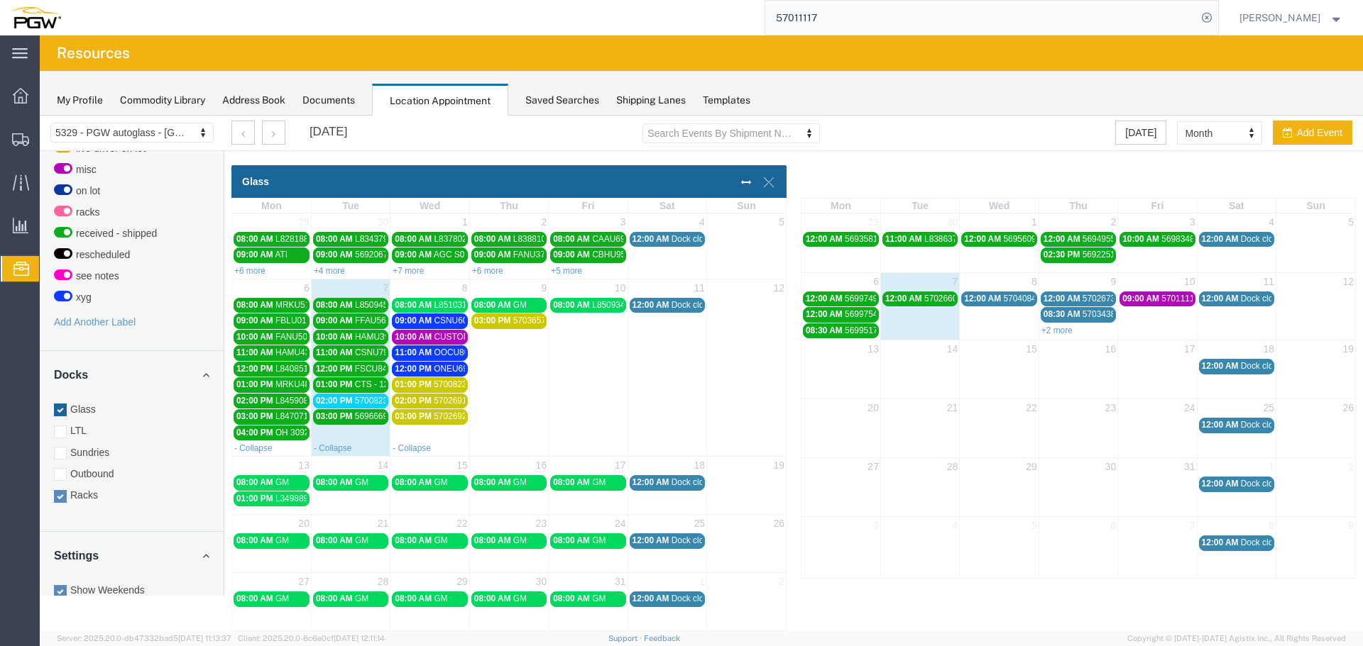
click at [351, 401] on span "02:00 PM" at bounding box center [334, 401] width 37 height 10
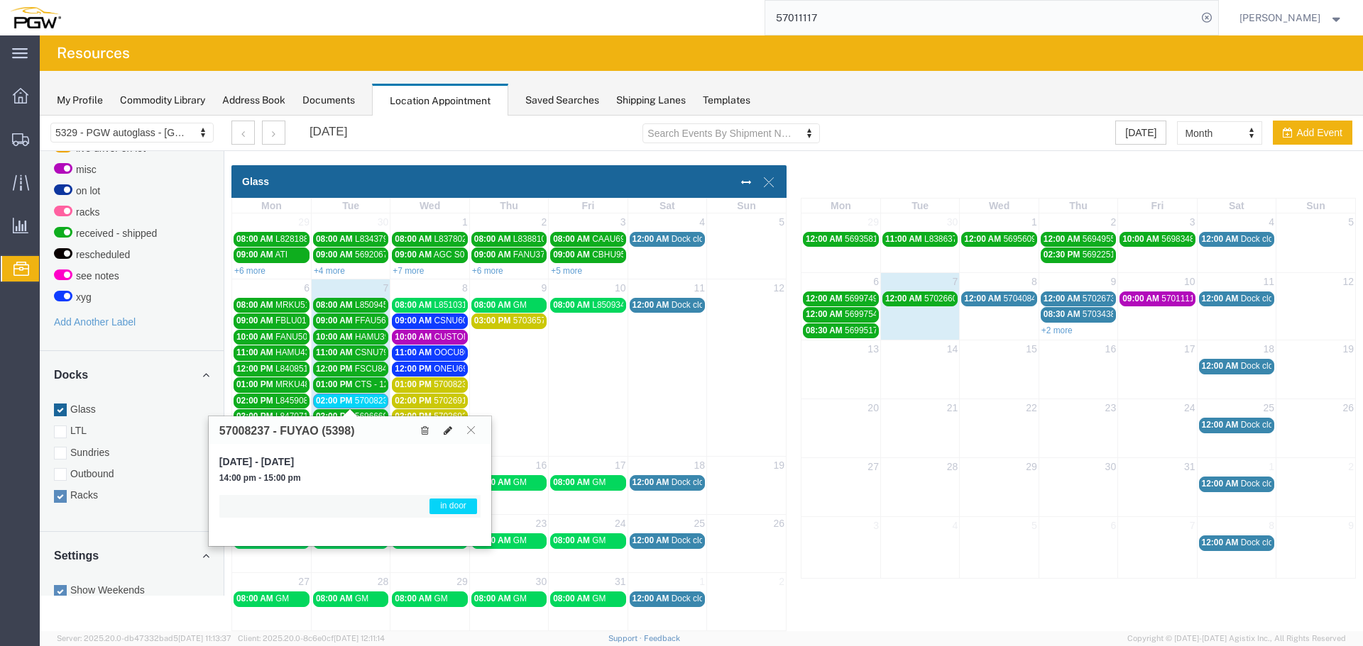
click at [453, 434] on button at bounding box center [448, 430] width 20 height 15
select select "1"
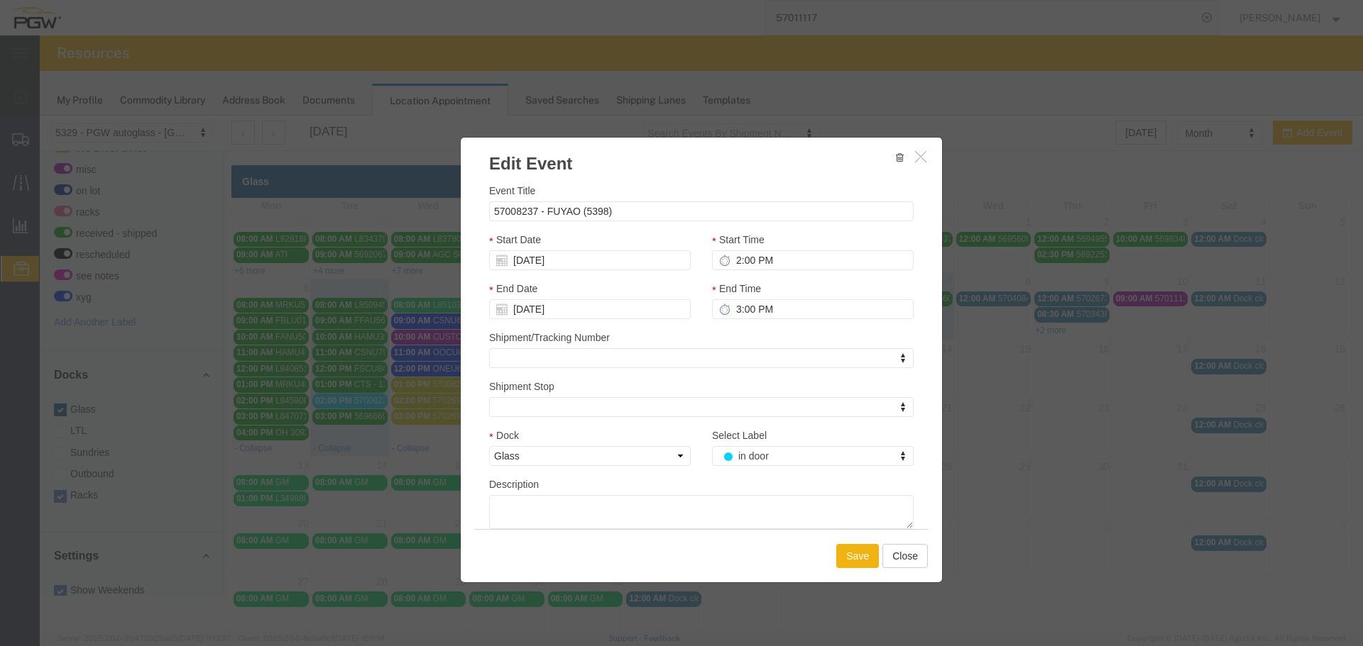
click at [754, 470] on div "Select Label in door Select Label Select Label drop load fuyao-[GEOGRAPHIC_DATA…" at bounding box center [812, 452] width 223 height 49
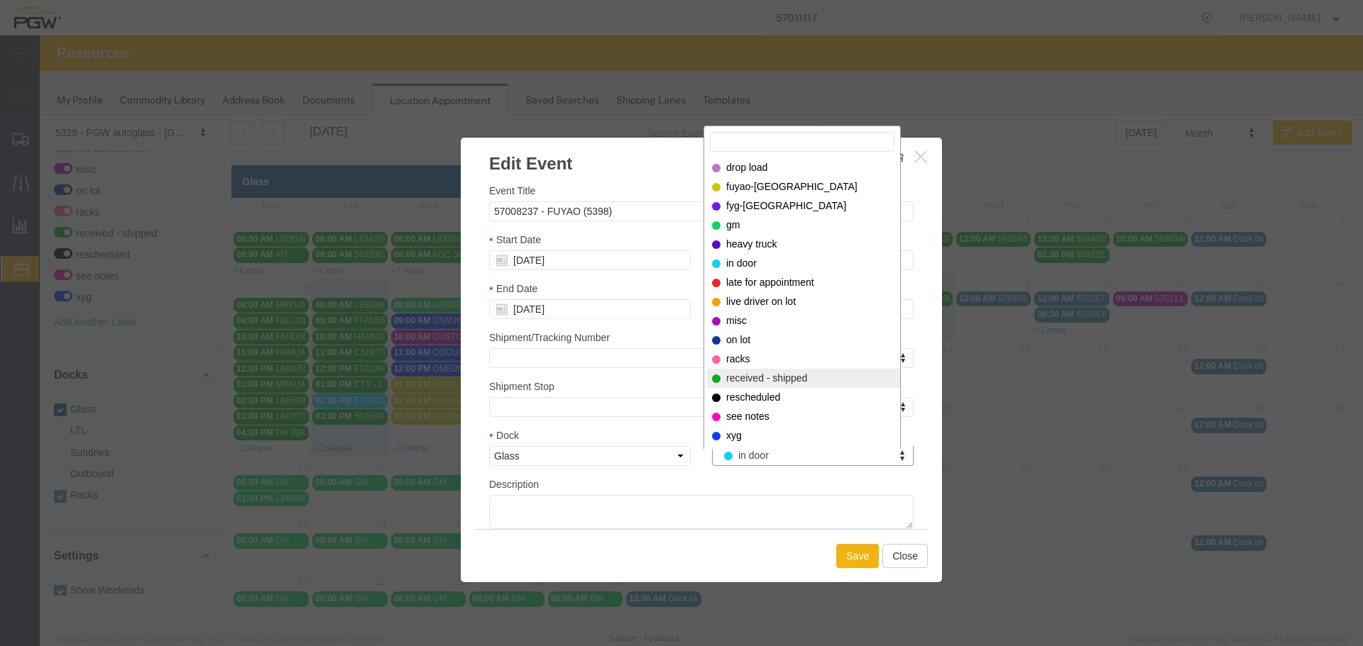
select select "200"
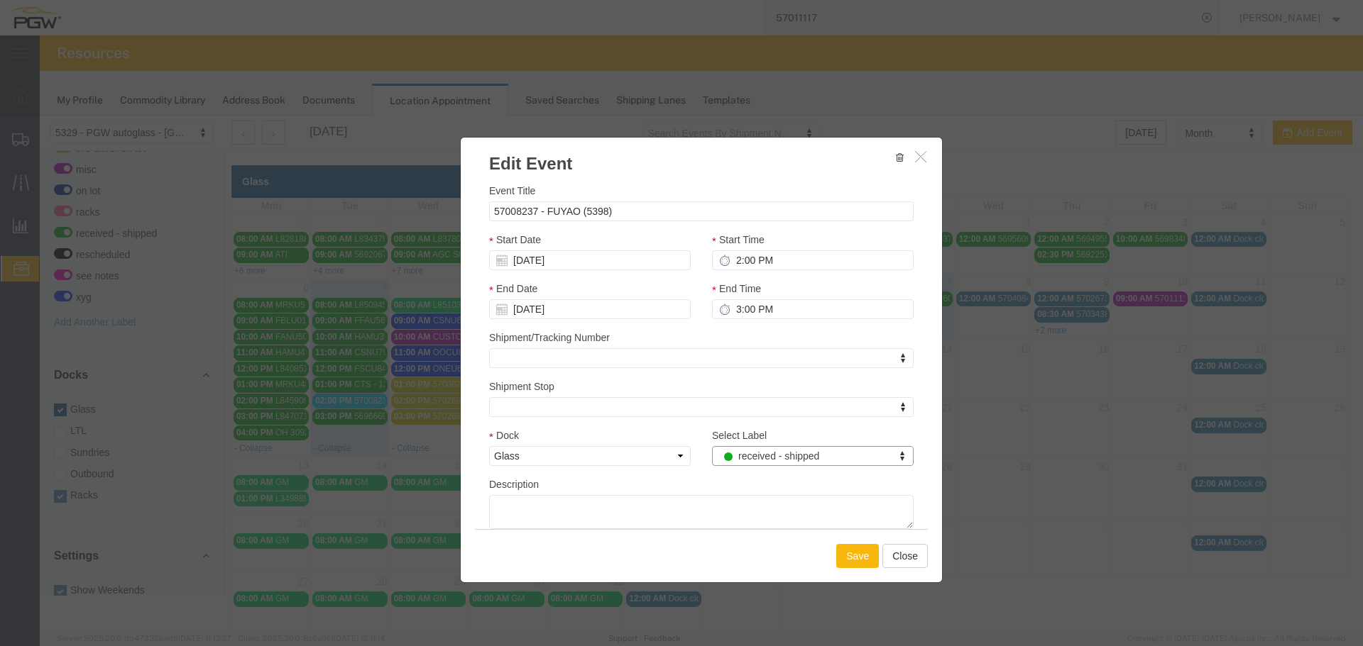
click at [846, 563] on button "Save" at bounding box center [857, 556] width 43 height 24
